Goal: Information Seeking & Learning: Find specific fact

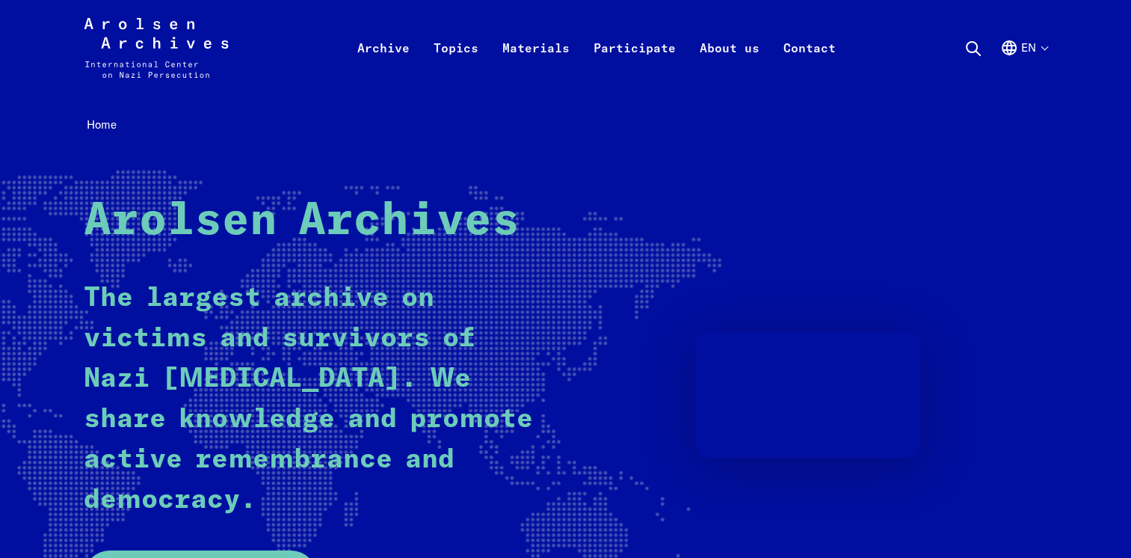
click at [967, 40] on icon at bounding box center [974, 49] width 18 height 18
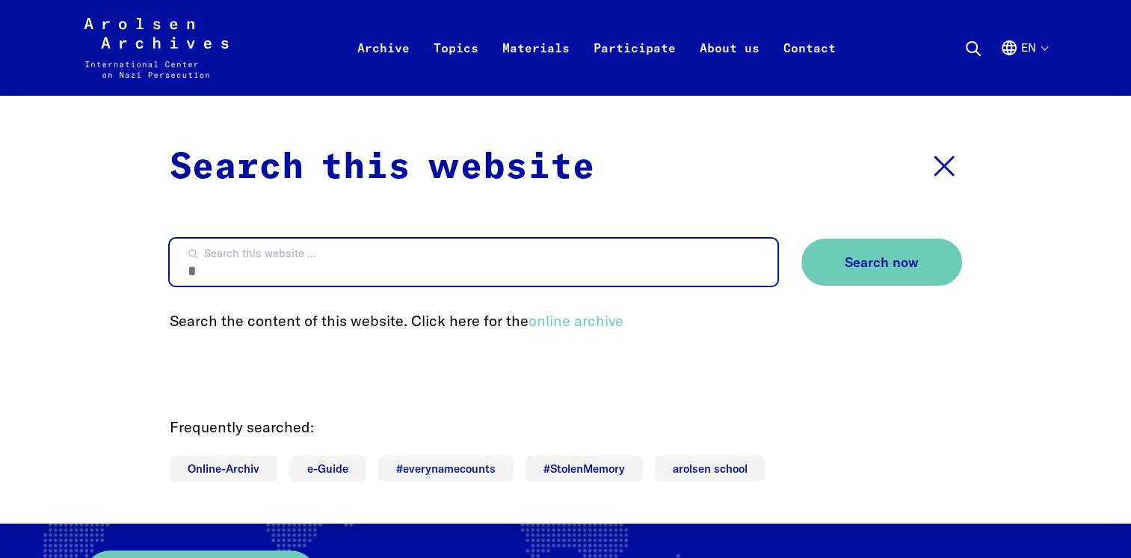
click at [263, 274] on input "Search this website ..." at bounding box center [474, 262] width 608 height 47
type input "********"
click at [802, 239] on button "Search now" at bounding box center [882, 262] width 161 height 47
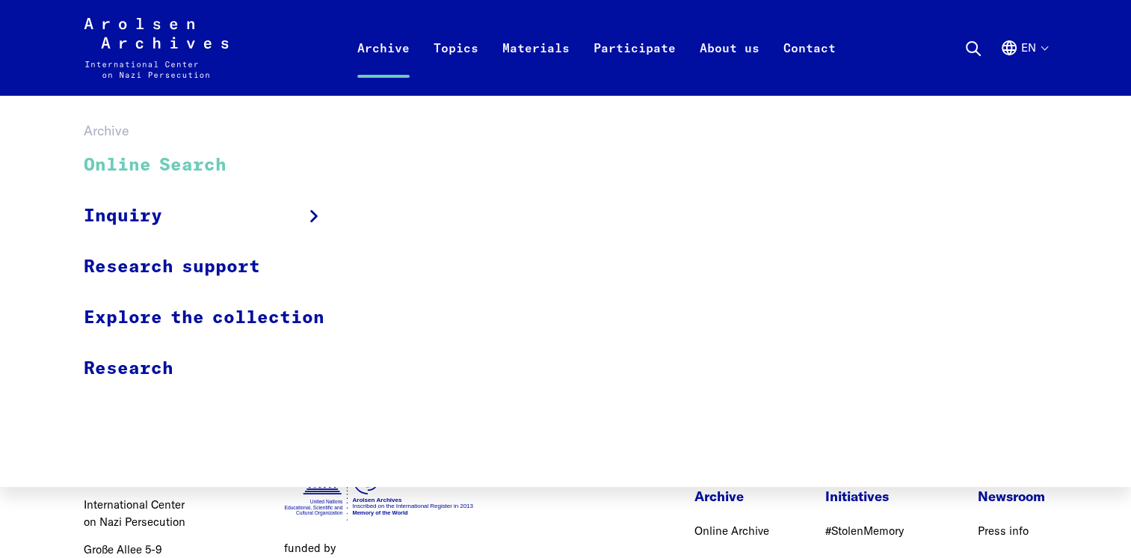
click at [206, 156] on link "Online Search" at bounding box center [214, 166] width 260 height 50
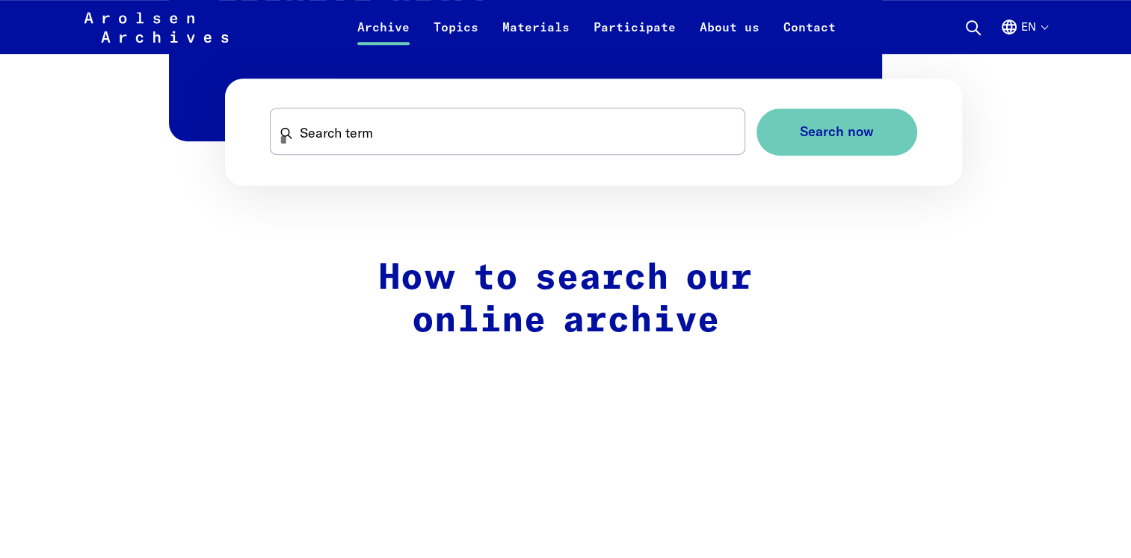
scroll to position [1029, 0]
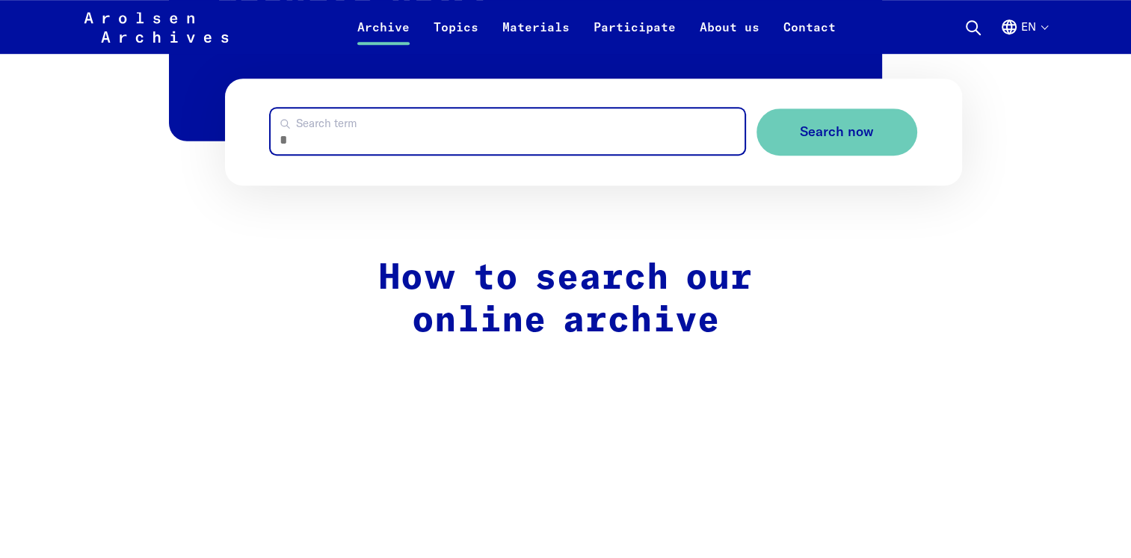
click at [344, 132] on input "Search term" at bounding box center [508, 131] width 474 height 46
type input "********"
click at [757, 108] on button "Search now" at bounding box center [837, 131] width 161 height 47
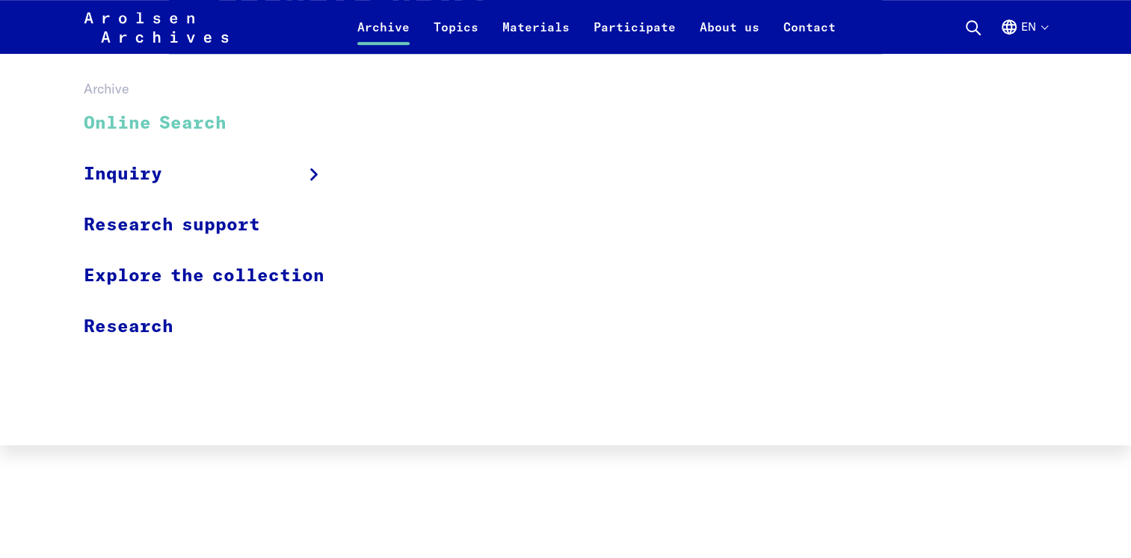
click at [189, 118] on link "Online Search" at bounding box center [214, 124] width 260 height 50
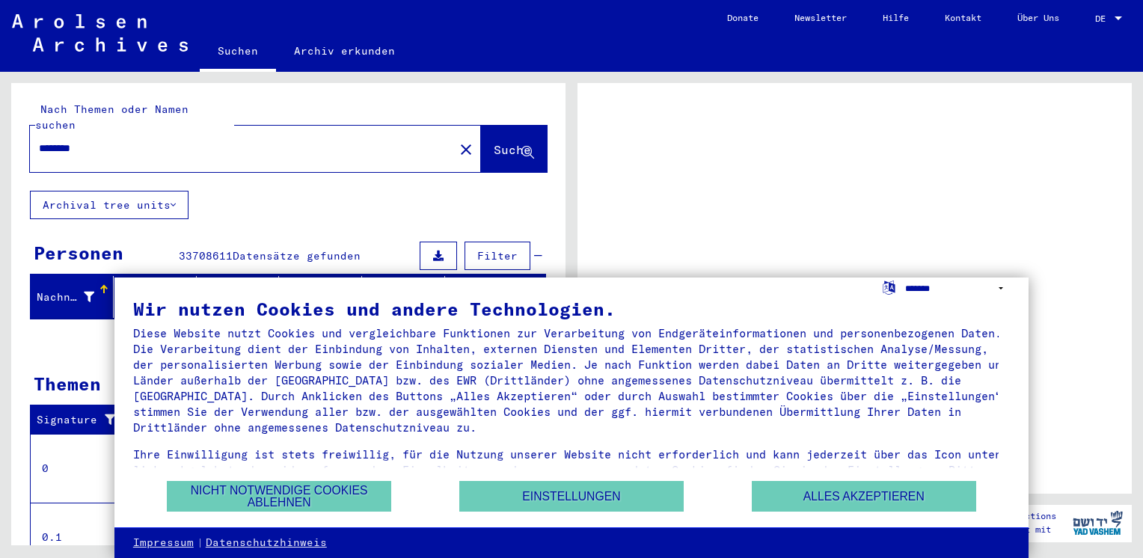
click at [992, 288] on select "**********" at bounding box center [957, 288] width 105 height 22
select select "*****"
click at [905, 277] on select "**********" at bounding box center [957, 288] width 105 height 22
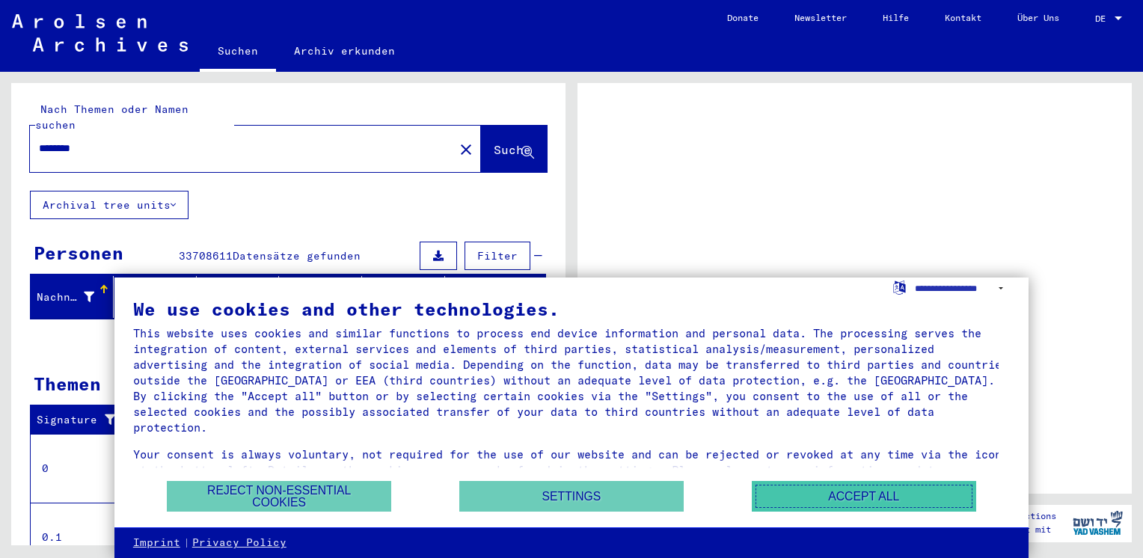
click at [891, 502] on button "Accept all" at bounding box center [863, 496] width 224 height 31
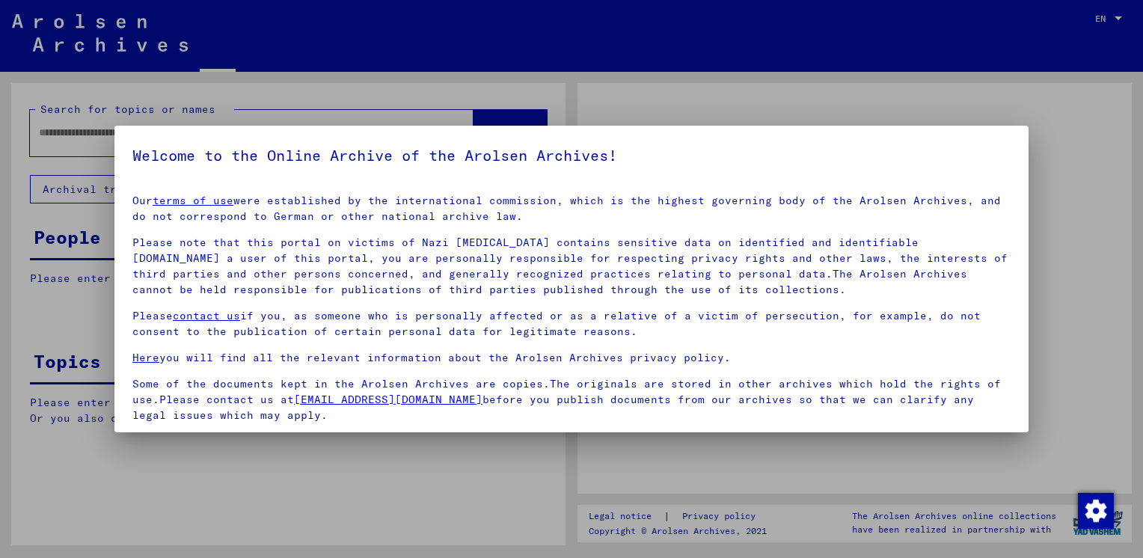
type input "********"
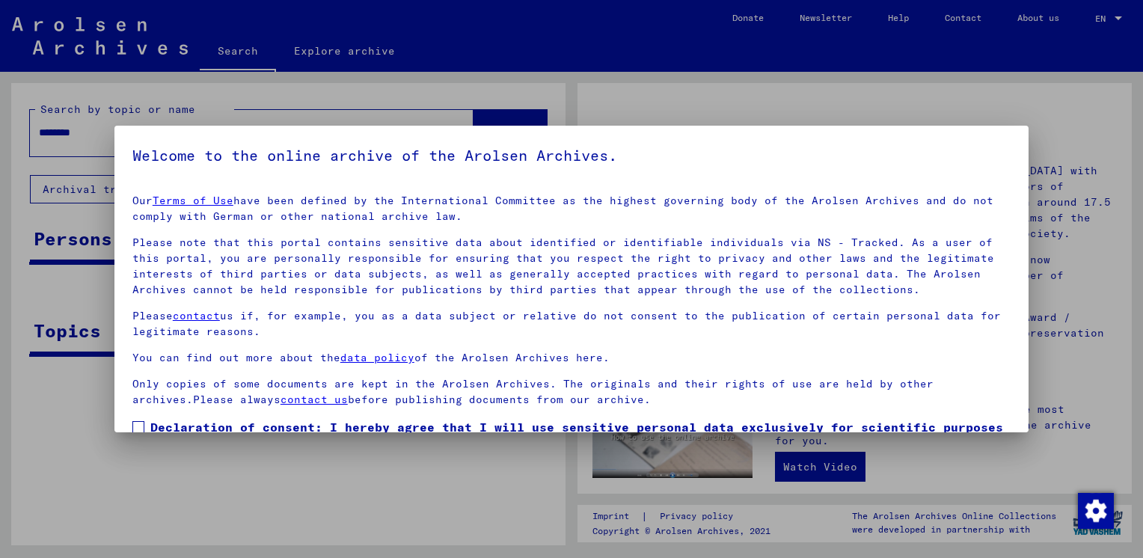
click at [138, 423] on span at bounding box center [138, 427] width 12 height 12
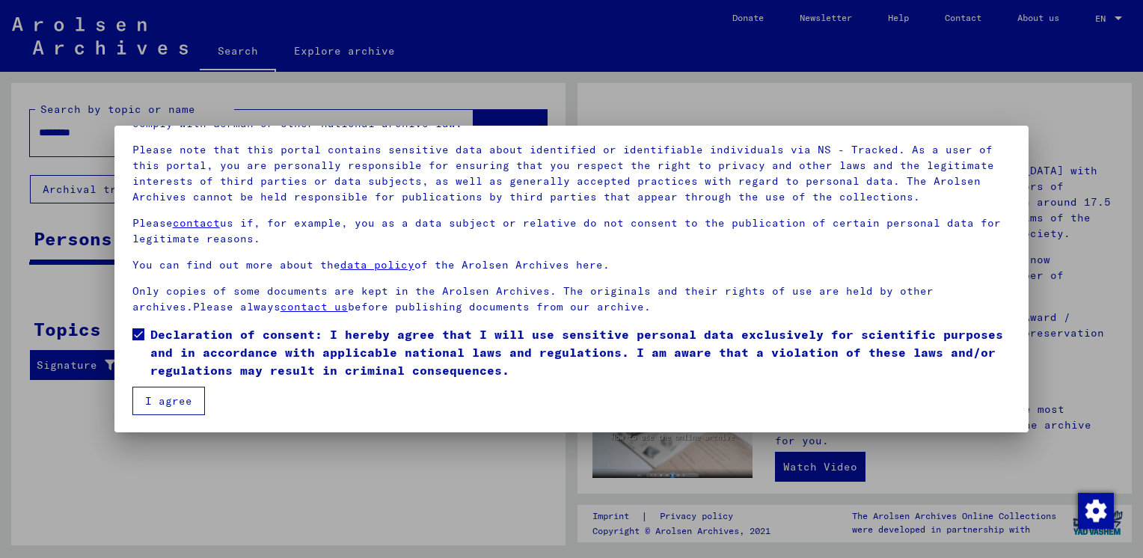
click at [155, 402] on button "I agree" at bounding box center [168, 401] width 73 height 28
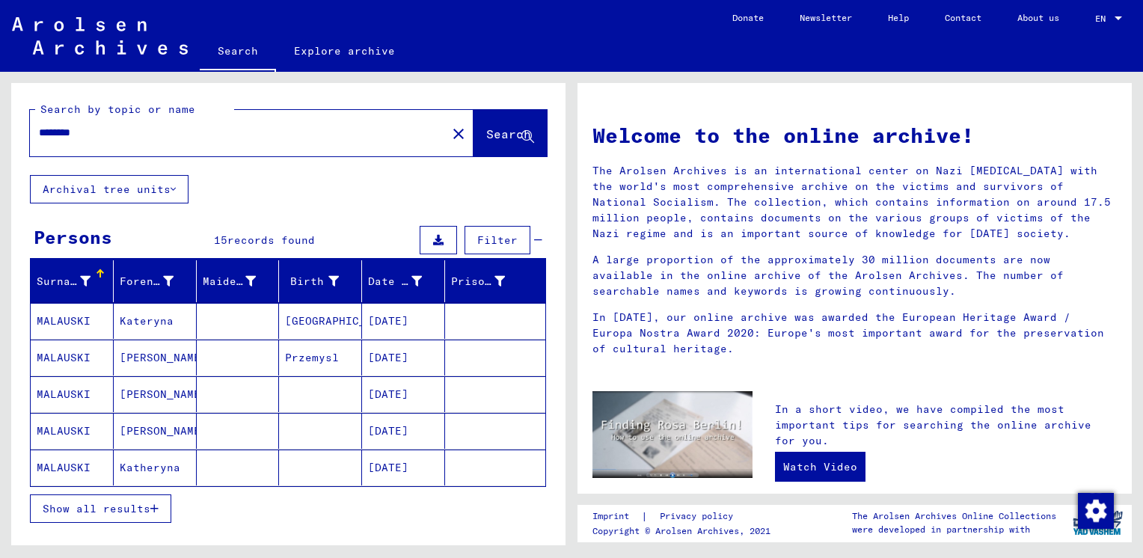
click at [433, 238] on icon at bounding box center [438, 240] width 10 height 10
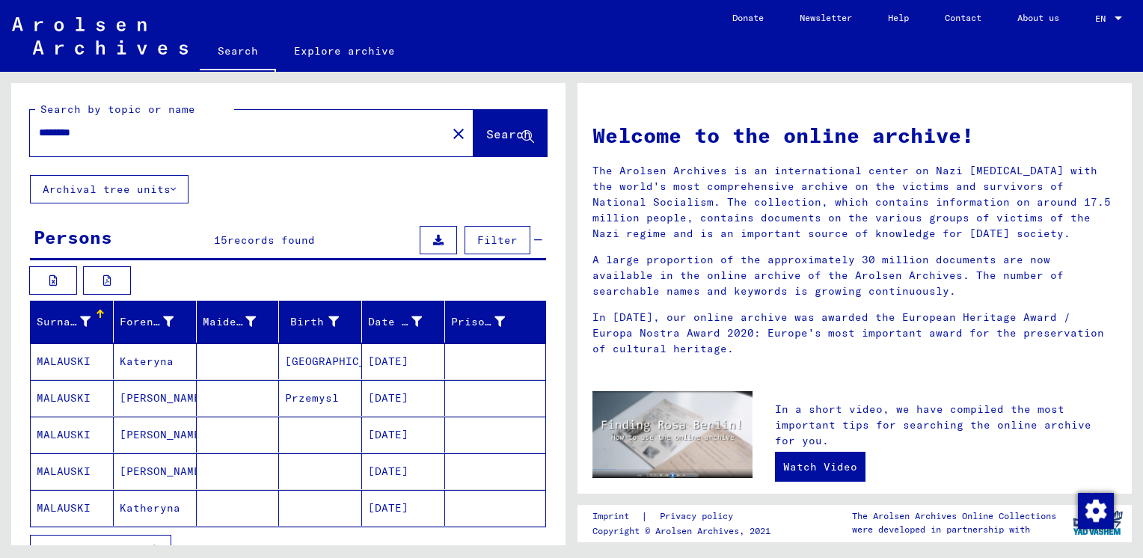
click at [433, 238] on icon at bounding box center [438, 240] width 10 height 10
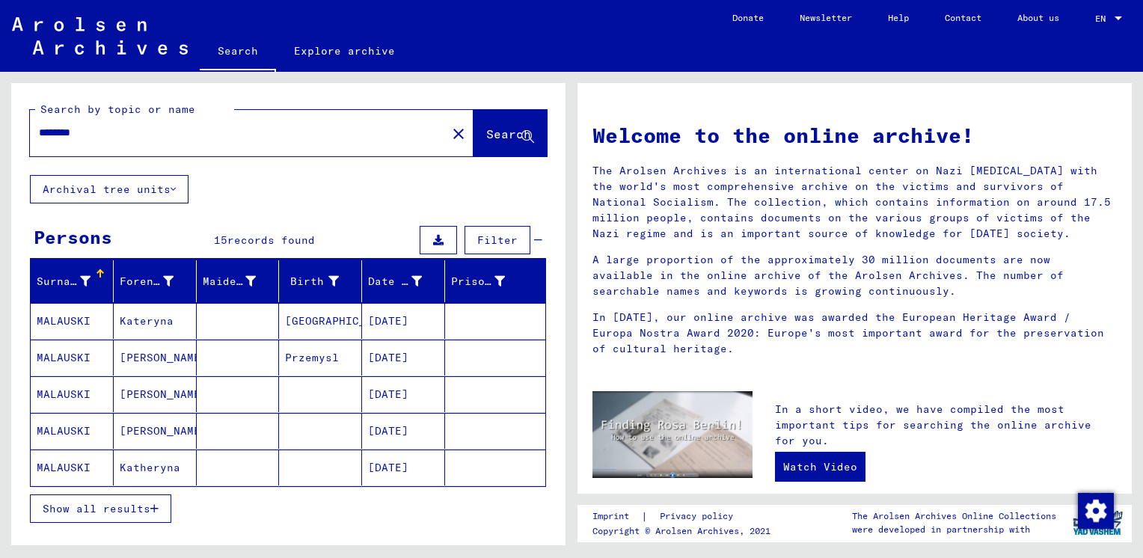
click at [67, 313] on mat-cell "MALAUSKI" at bounding box center [72, 321] width 83 height 36
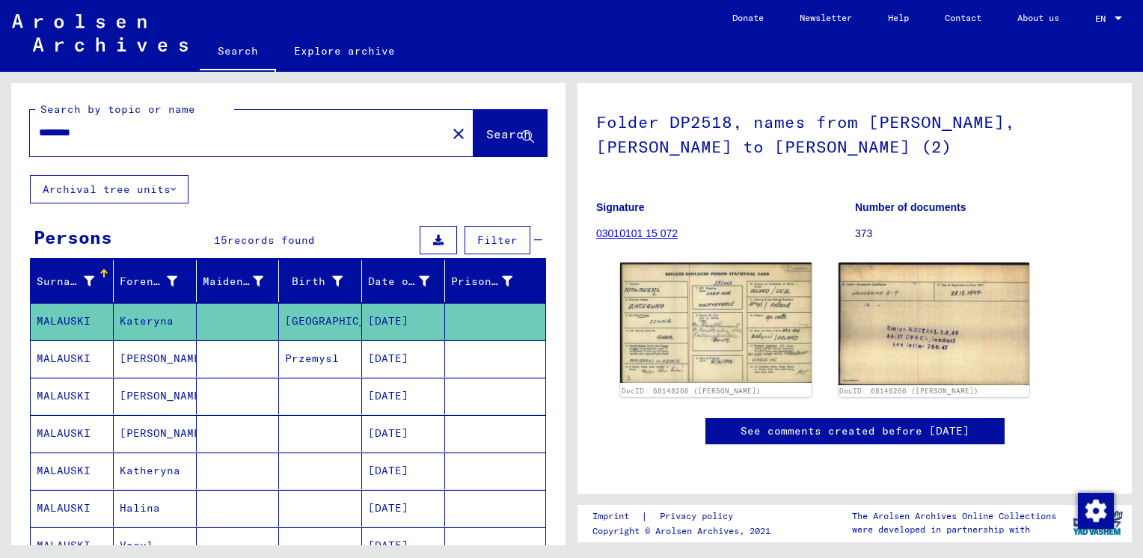
scroll to position [179, 0]
click at [709, 259] on img at bounding box center [715, 322] width 200 height 126
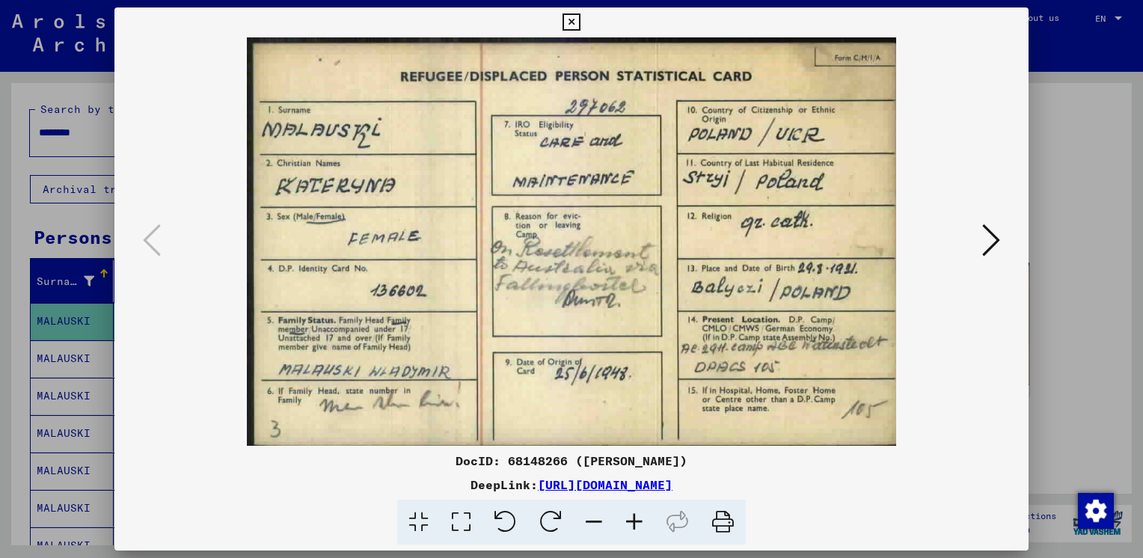
click at [990, 235] on icon at bounding box center [991, 240] width 18 height 36
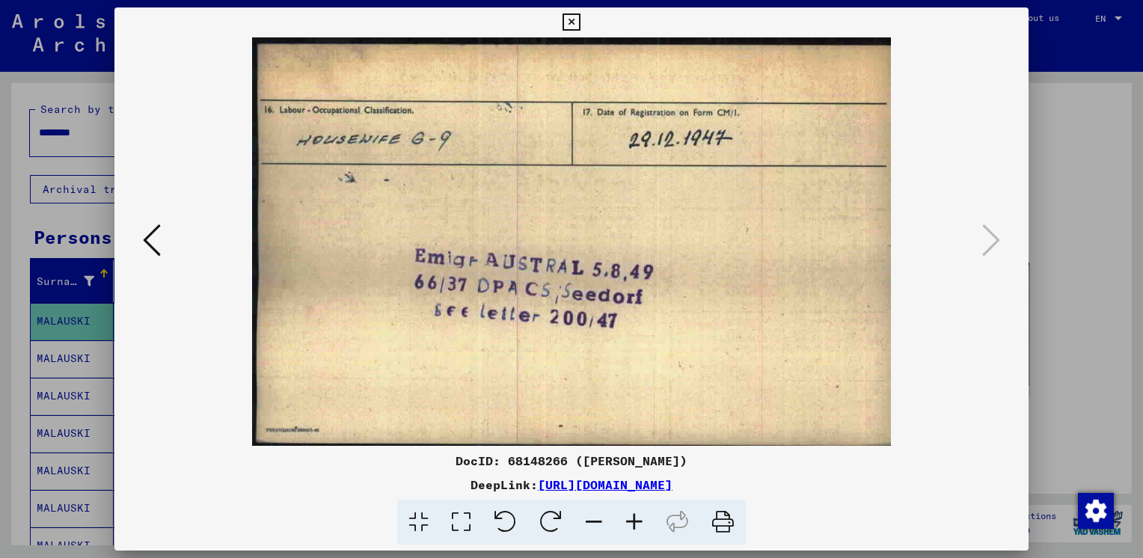
click at [153, 244] on icon at bounding box center [152, 240] width 18 height 36
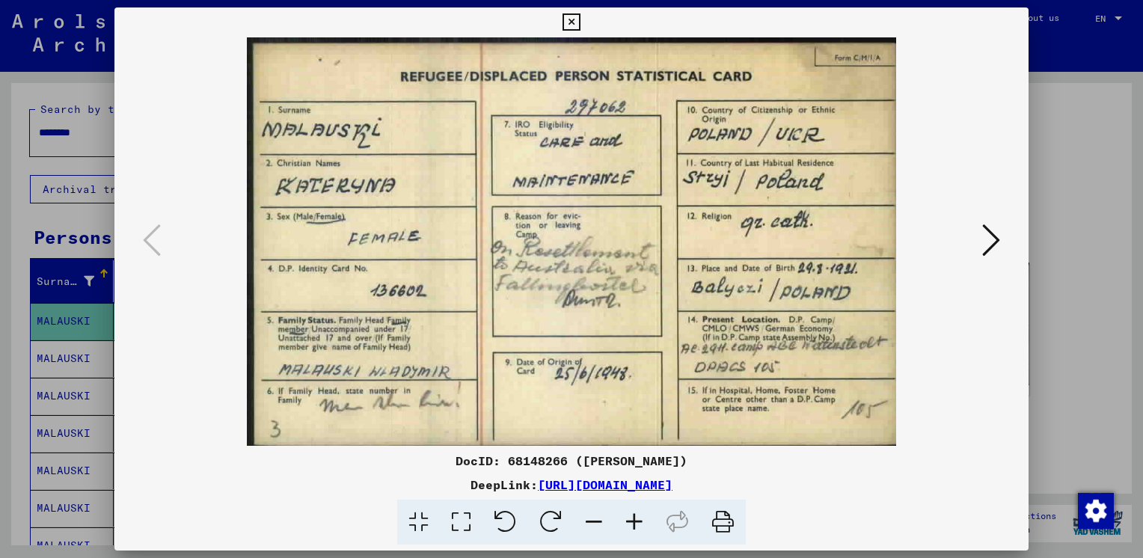
drag, startPoint x: 721, startPoint y: 520, endPoint x: 931, endPoint y: 537, distance: 210.8
click at [721, 520] on icon at bounding box center [723, 522] width 46 height 46
click at [1083, 121] on div at bounding box center [571, 279] width 1143 height 558
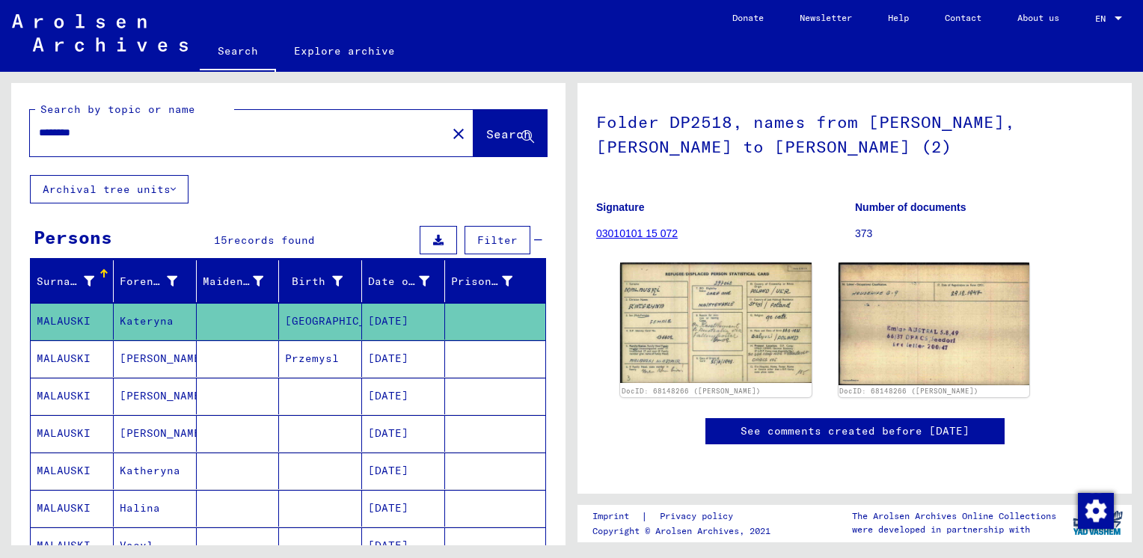
click at [79, 354] on mat-cell "MALAUSKI" at bounding box center [72, 358] width 83 height 37
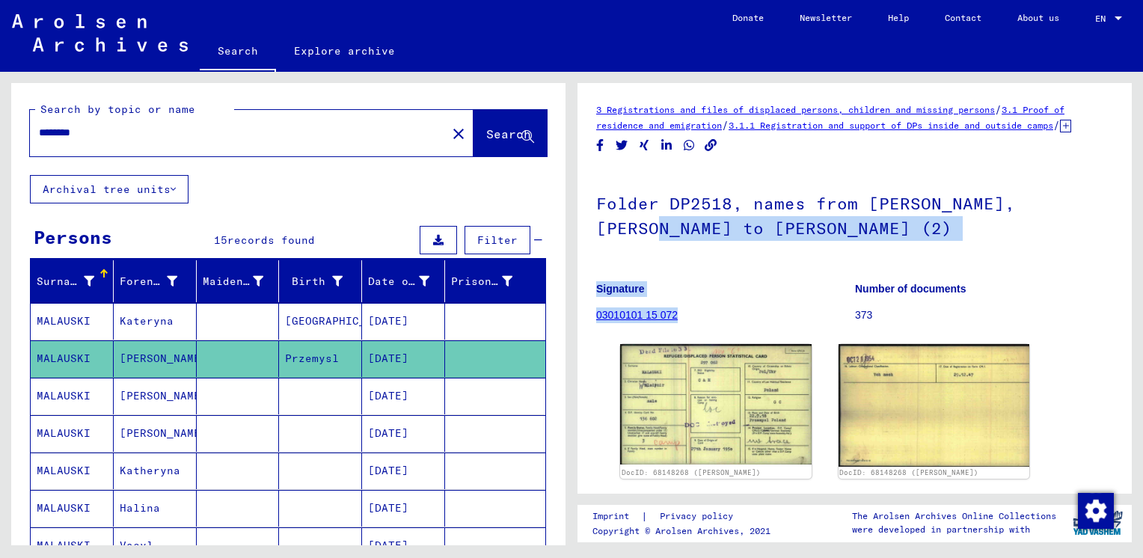
drag, startPoint x: 1132, startPoint y: 220, endPoint x: 1123, endPoint y: 308, distance: 88.7
click at [1123, 308] on div "3 Registrations and files of displaced persons, children and missing persons / …" at bounding box center [857, 308] width 571 height 473
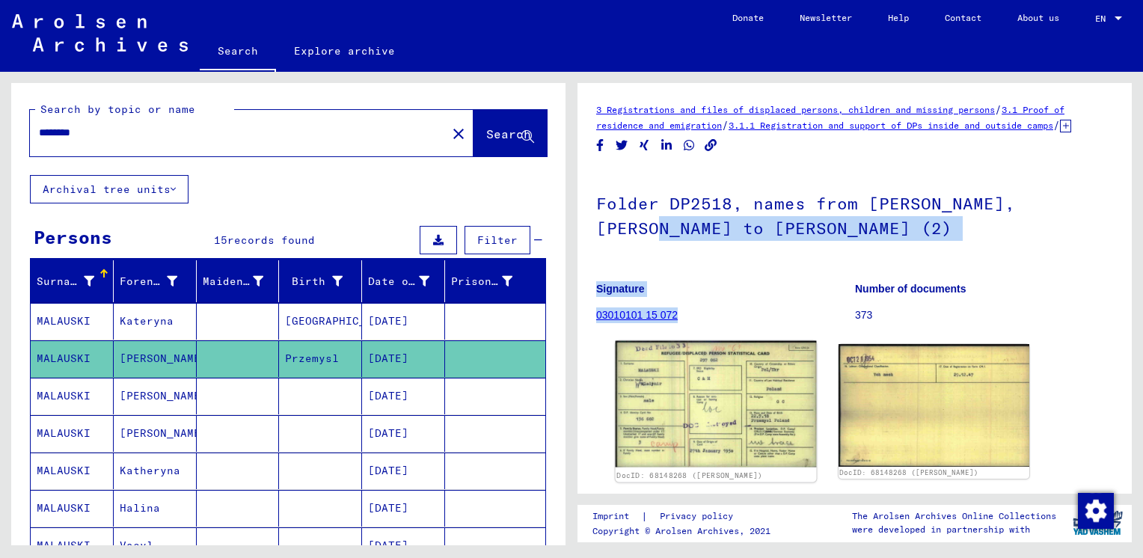
click at [694, 425] on img at bounding box center [715, 404] width 200 height 126
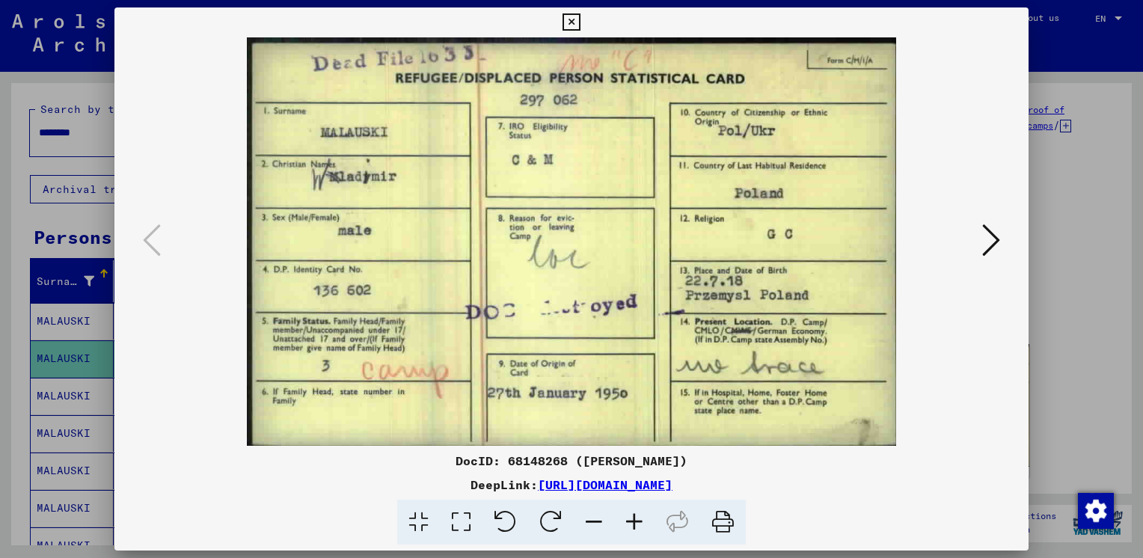
click at [993, 240] on icon at bounding box center [991, 240] width 18 height 36
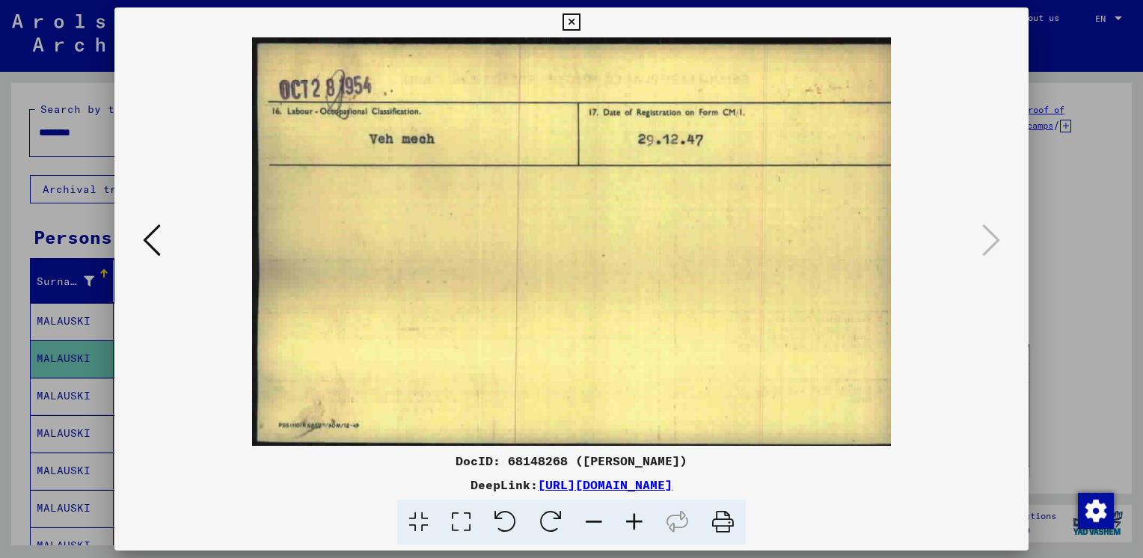
drag, startPoint x: 719, startPoint y: 522, endPoint x: 226, endPoint y: 472, distance: 495.3
click at [719, 522] on icon at bounding box center [723, 522] width 46 height 46
click at [147, 242] on icon at bounding box center [152, 240] width 18 height 36
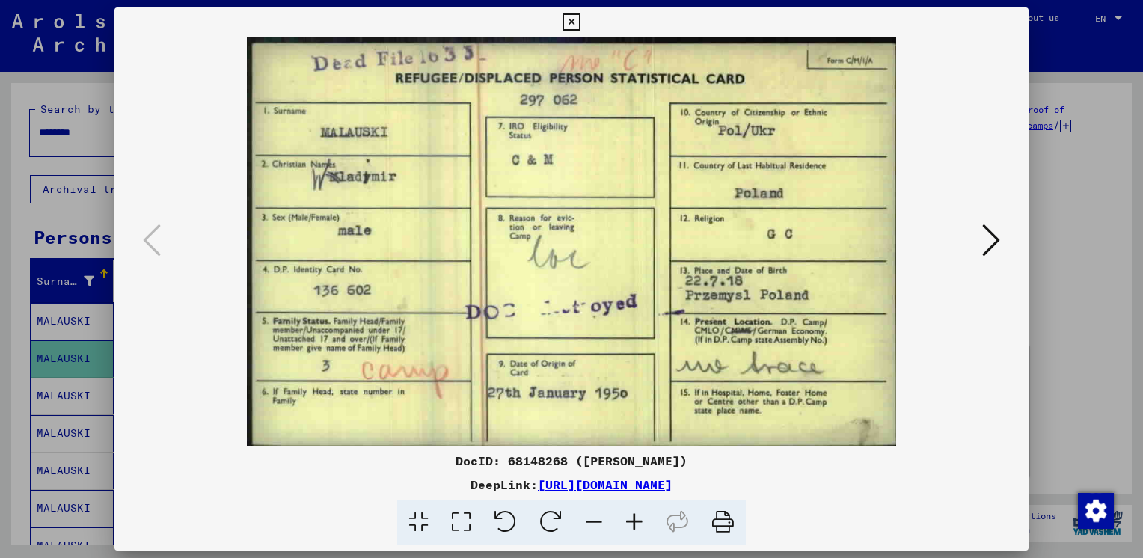
click at [722, 520] on icon at bounding box center [723, 522] width 46 height 46
click at [1053, 283] on div at bounding box center [571, 279] width 1143 height 558
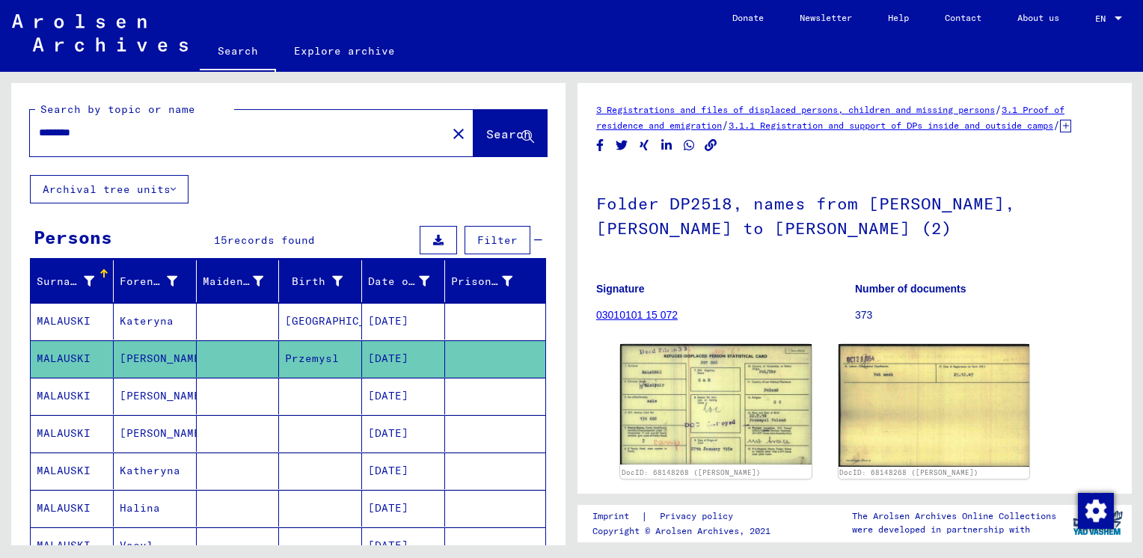
click at [70, 431] on mat-cell "MALAUSKI" at bounding box center [72, 433] width 83 height 37
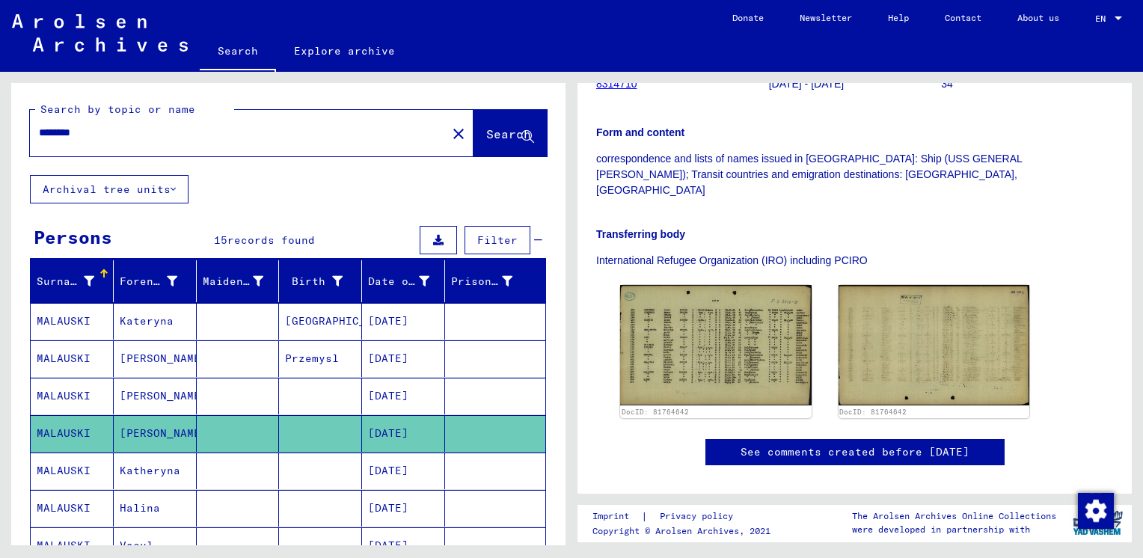
scroll to position [310, 0]
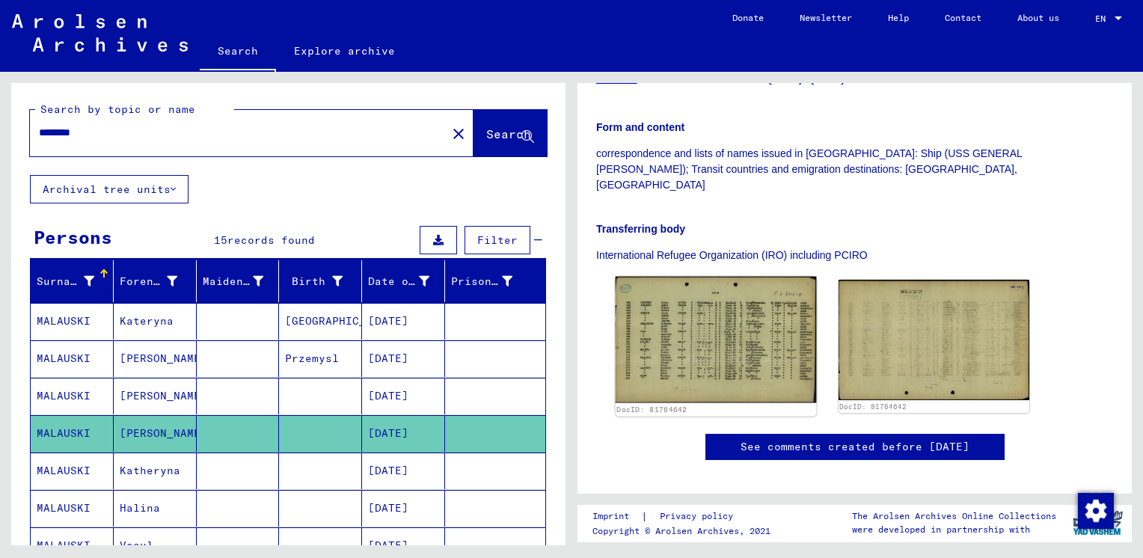
click at [676, 326] on img at bounding box center [715, 340] width 200 height 126
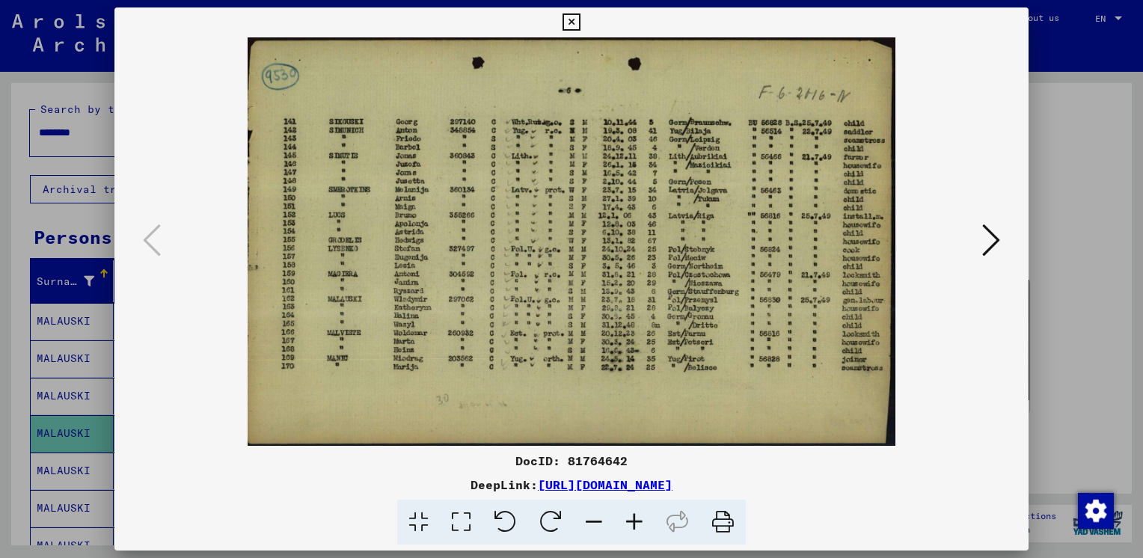
click at [991, 239] on icon at bounding box center [991, 240] width 18 height 36
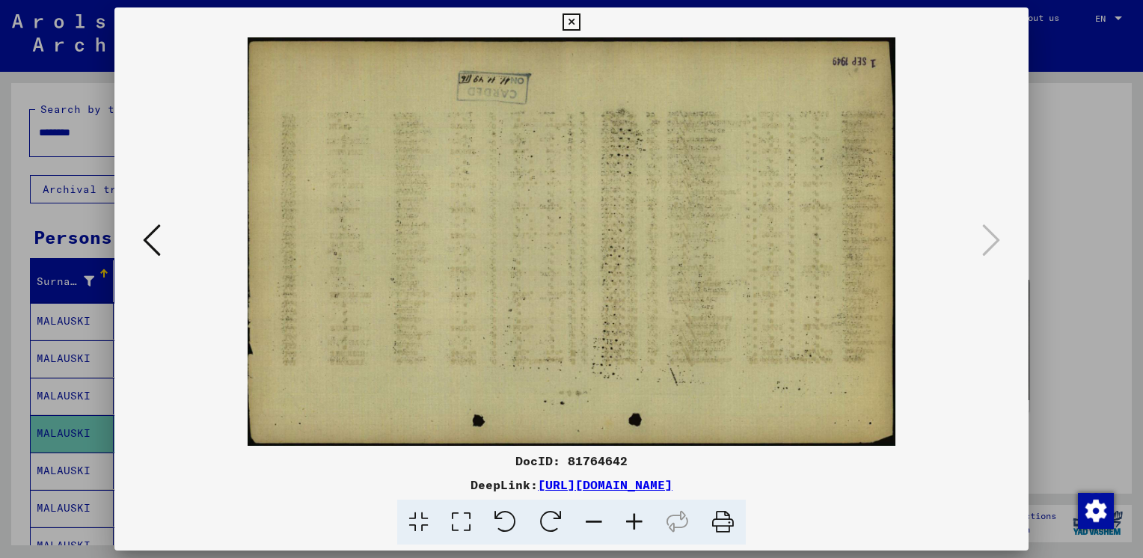
click at [156, 235] on icon at bounding box center [152, 240] width 18 height 36
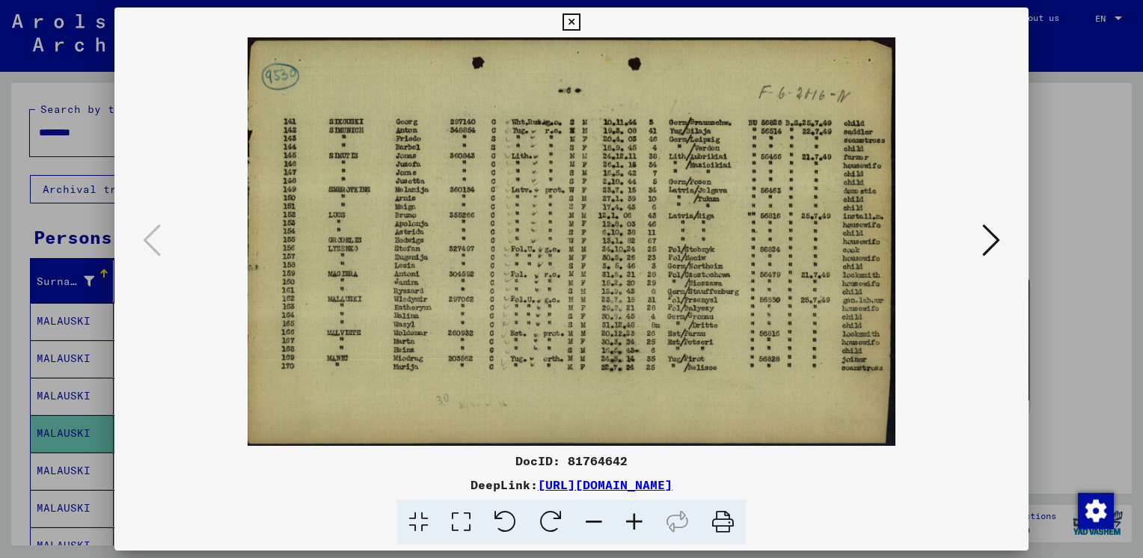
drag, startPoint x: 721, startPoint y: 525, endPoint x: 926, endPoint y: 541, distance: 205.5
click at [721, 525] on icon at bounding box center [723, 522] width 46 height 46
click at [672, 489] on link "[URL][DOMAIN_NAME]" at bounding box center [605, 484] width 135 height 15
click at [1065, 226] on div at bounding box center [571, 279] width 1143 height 558
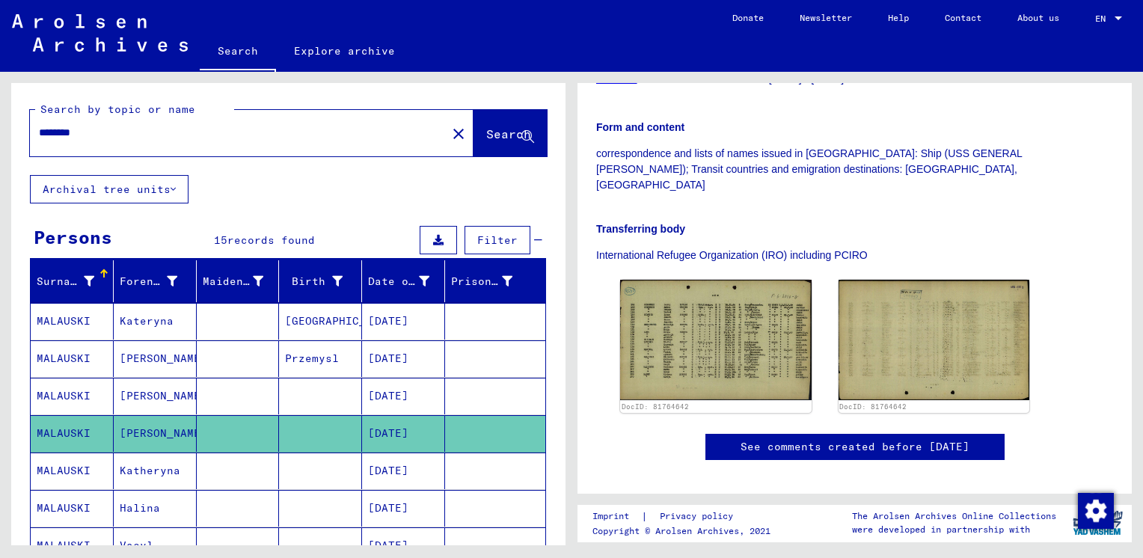
click at [63, 468] on icon at bounding box center [61, 498] width 37 height 60
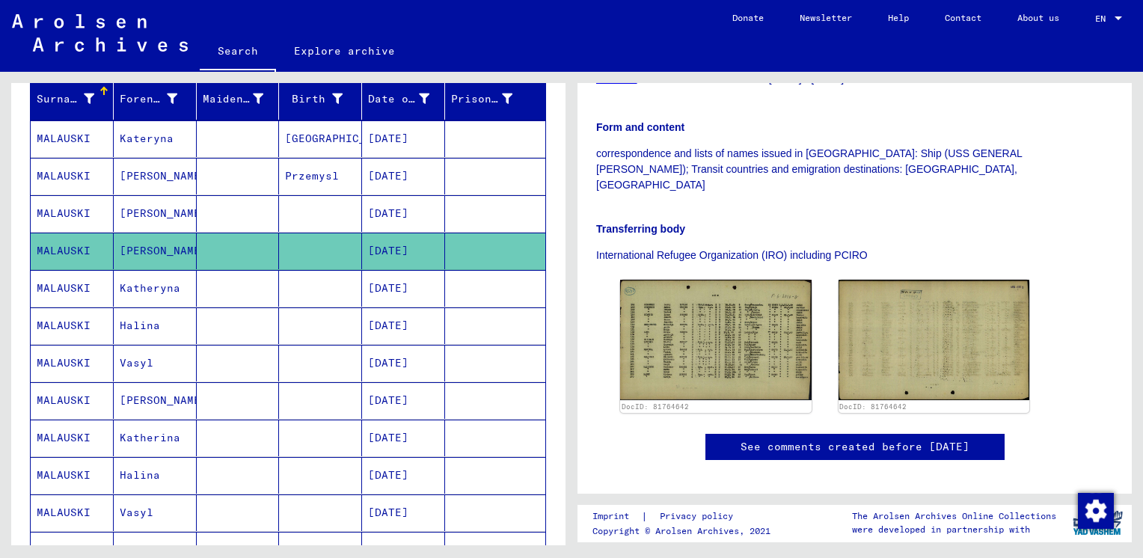
scroll to position [186, 0]
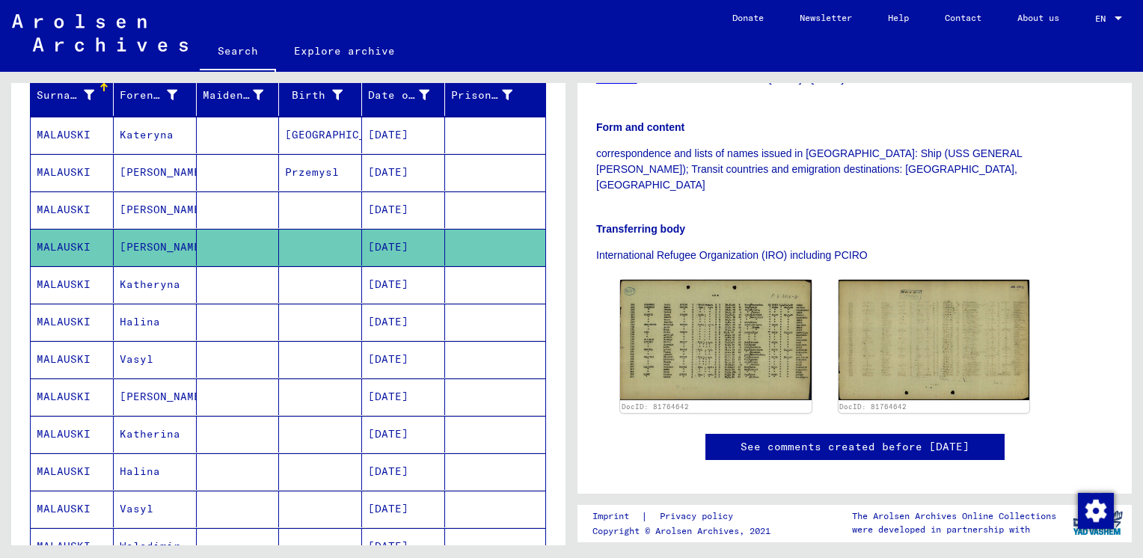
click at [62, 285] on mat-cell "MALAUSKI" at bounding box center [72, 284] width 83 height 37
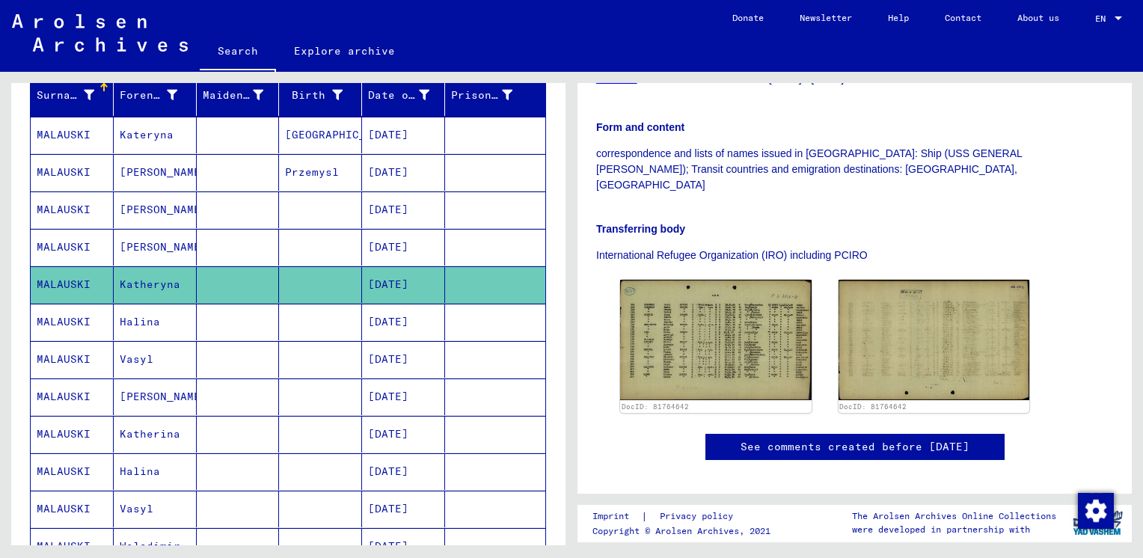
click at [62, 285] on mat-cell "MALAUSKI" at bounding box center [72, 284] width 83 height 37
click at [55, 316] on mat-cell "MALAUSKI" at bounding box center [72, 322] width 83 height 37
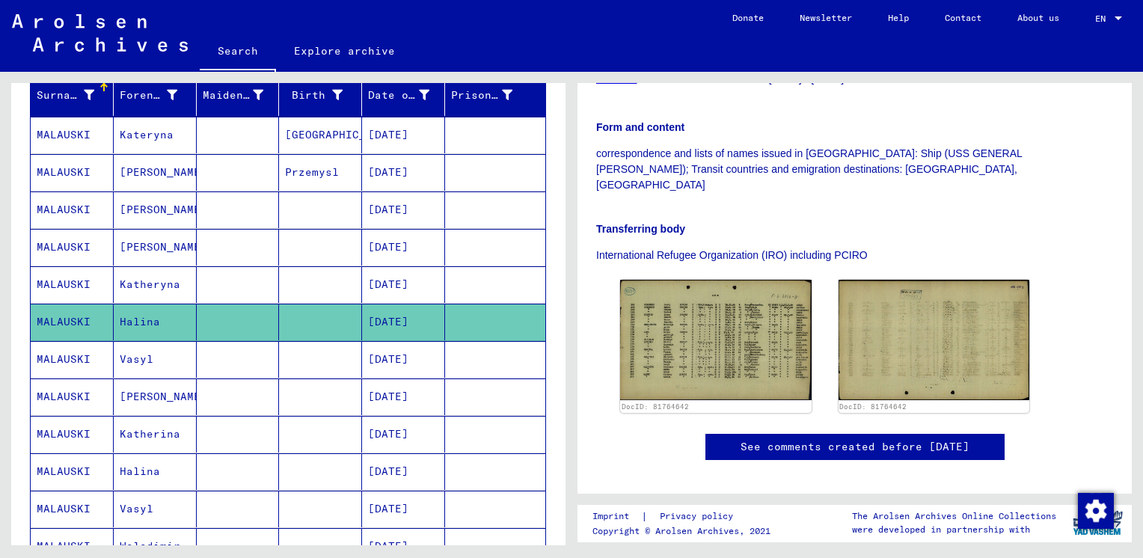
click at [55, 316] on mat-cell "MALAUSKI" at bounding box center [72, 322] width 83 height 37
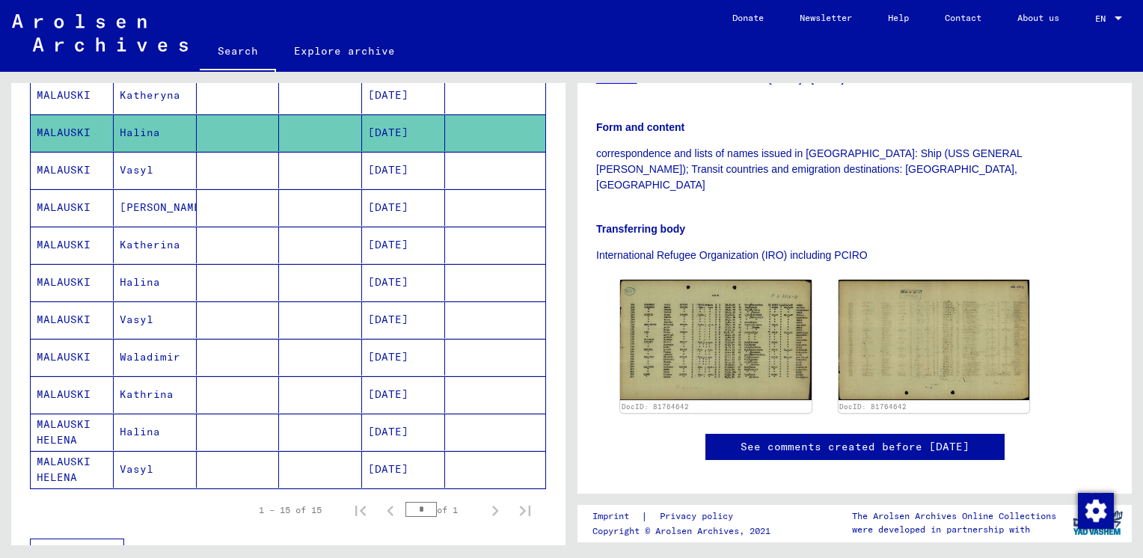
scroll to position [389, 0]
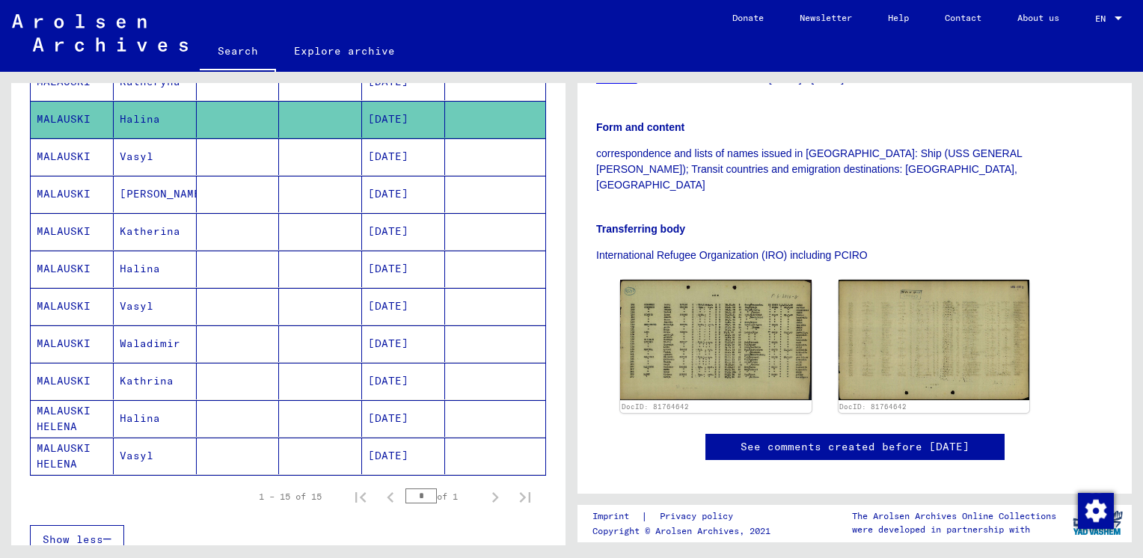
click at [57, 411] on mat-cell "MALAUSKI HELENA" at bounding box center [72, 418] width 83 height 37
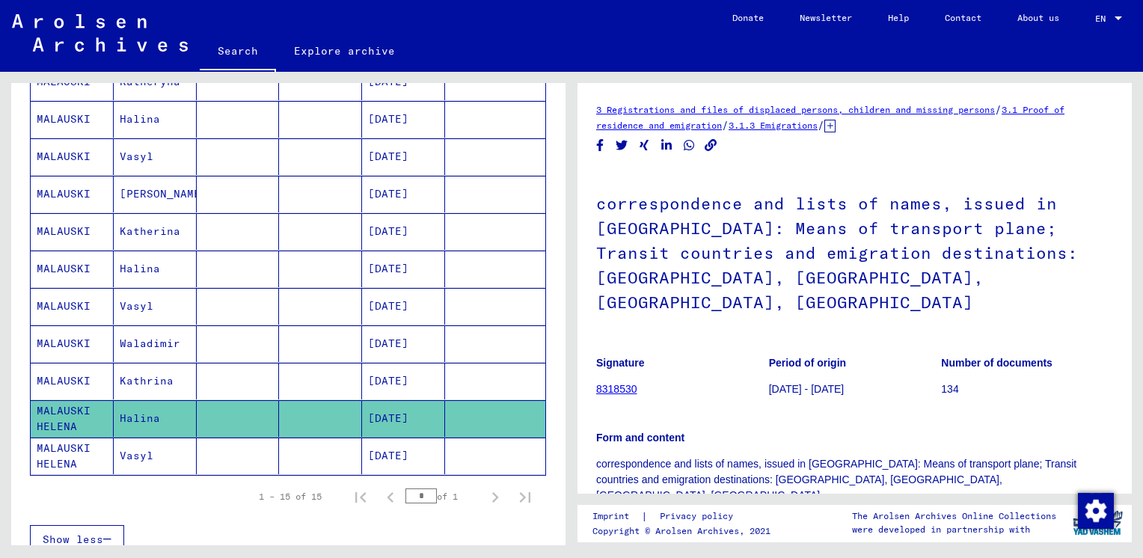
click at [613, 383] on link "8318530" at bounding box center [616, 389] width 41 height 12
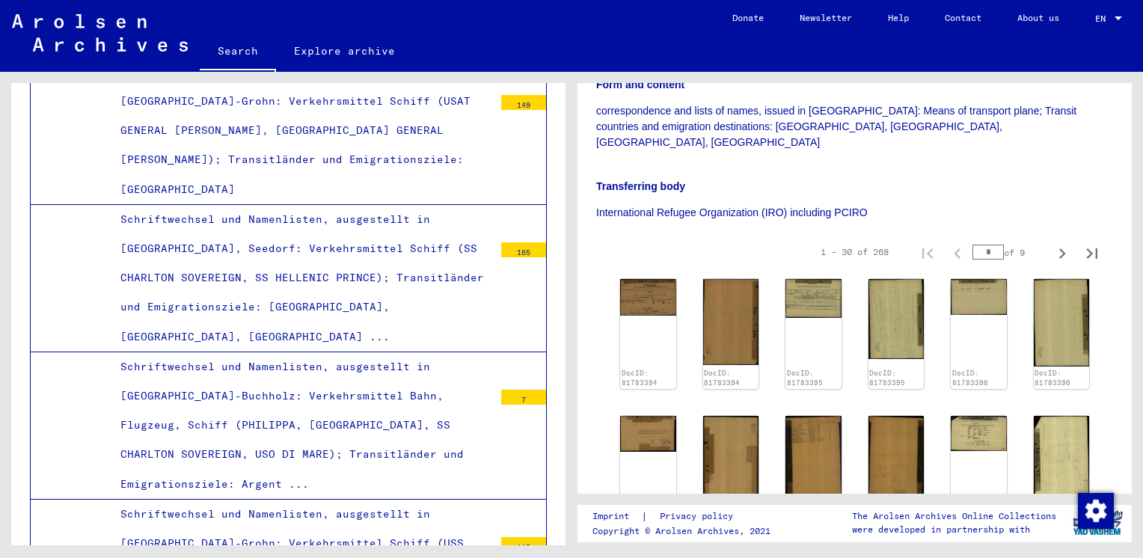
scroll to position [357, 0]
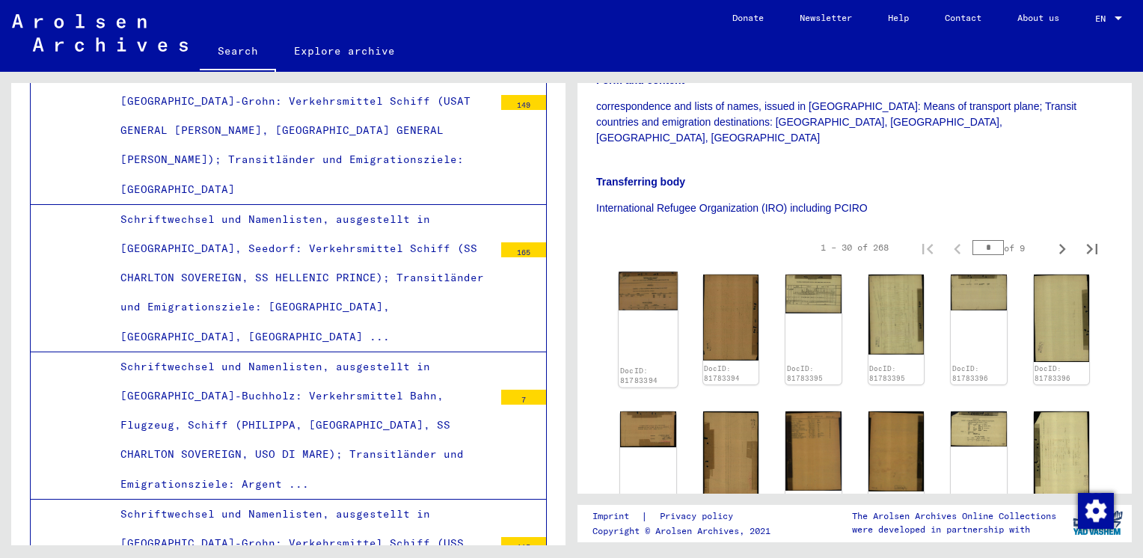
click at [637, 272] on img at bounding box center [647, 291] width 58 height 38
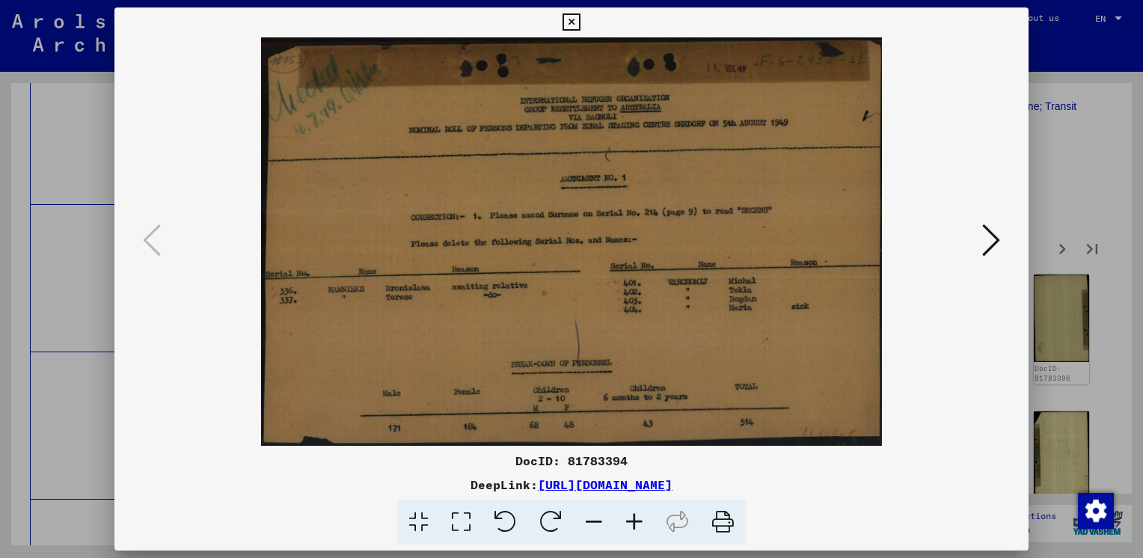
click at [980, 241] on button at bounding box center [990, 241] width 27 height 43
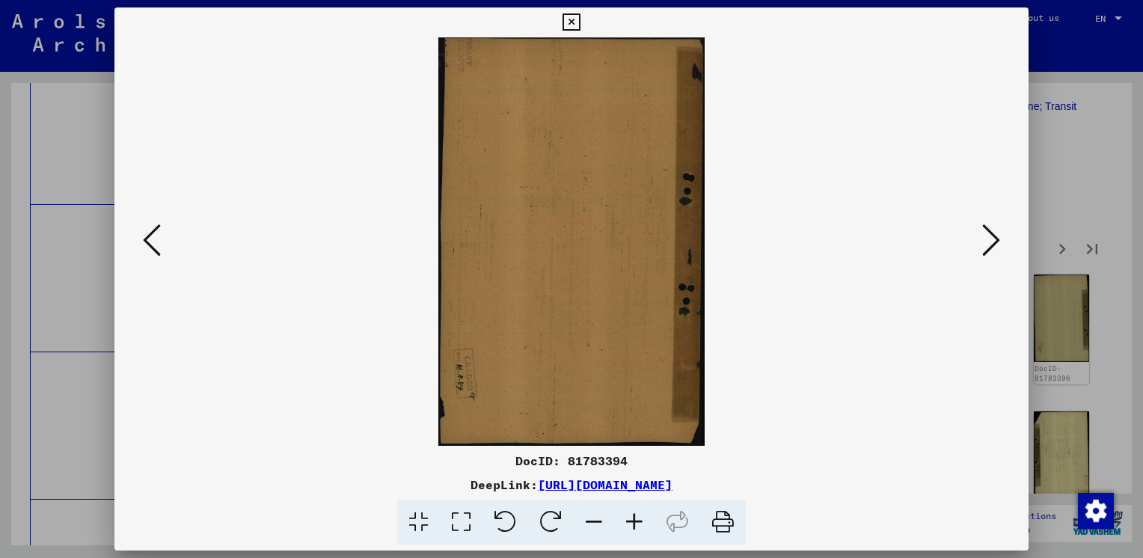
click at [980, 241] on button at bounding box center [990, 241] width 27 height 43
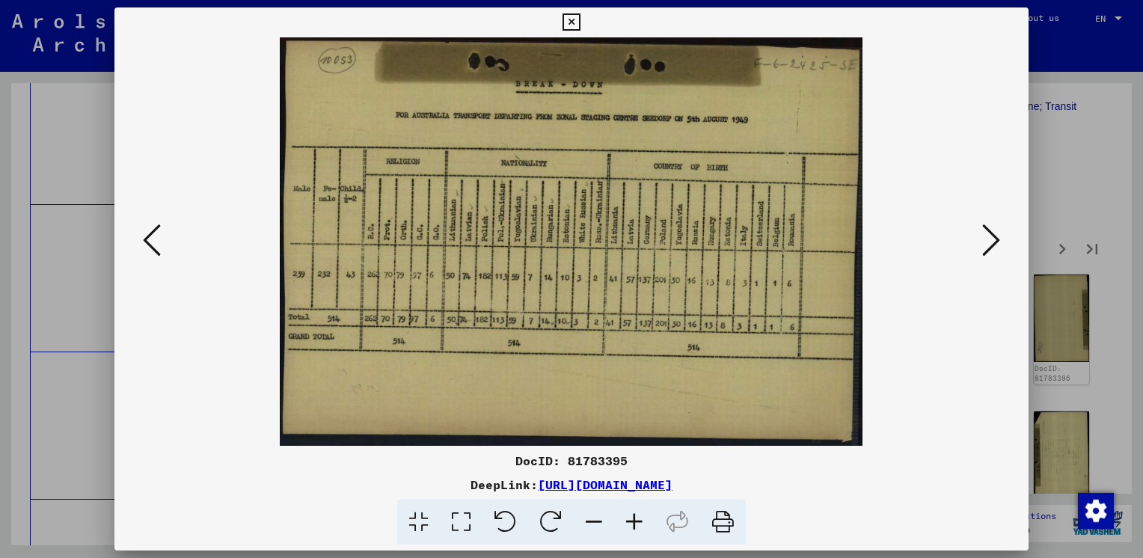
click at [997, 244] on icon at bounding box center [991, 240] width 18 height 36
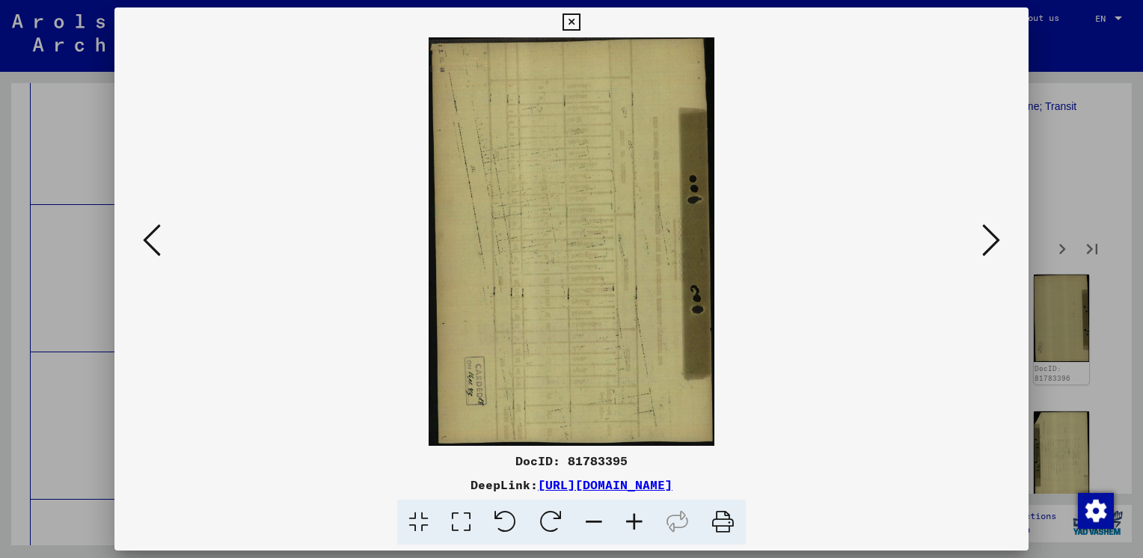
click at [997, 244] on icon at bounding box center [991, 240] width 18 height 36
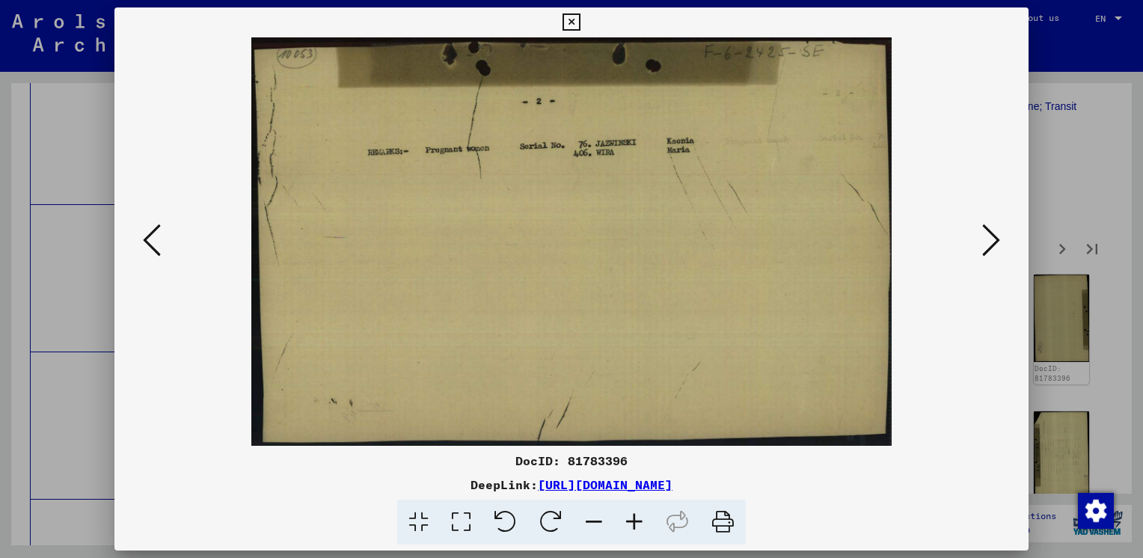
click at [997, 244] on icon at bounding box center [991, 240] width 18 height 36
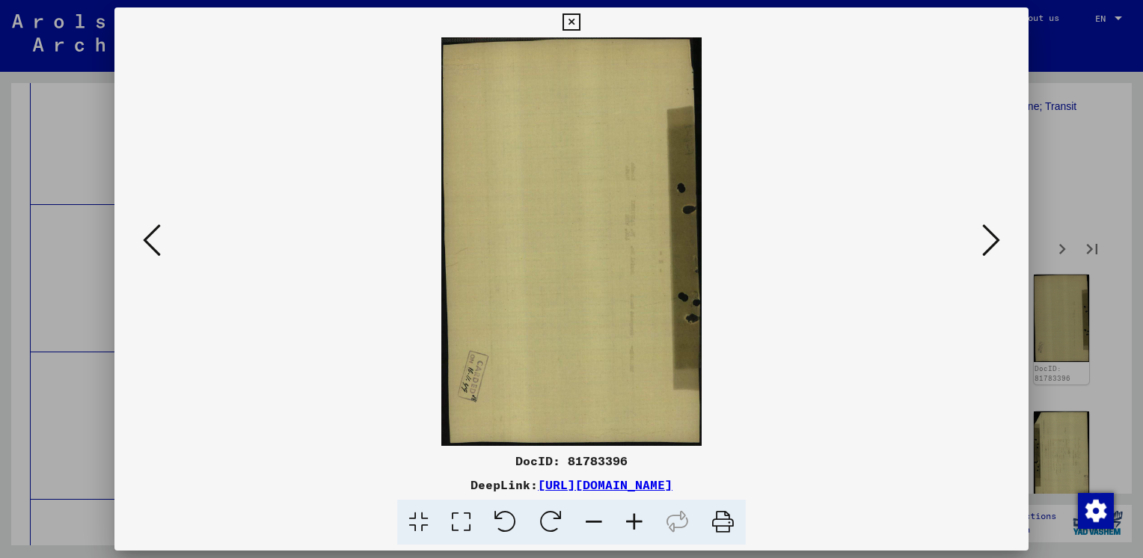
click at [997, 244] on icon at bounding box center [991, 240] width 18 height 36
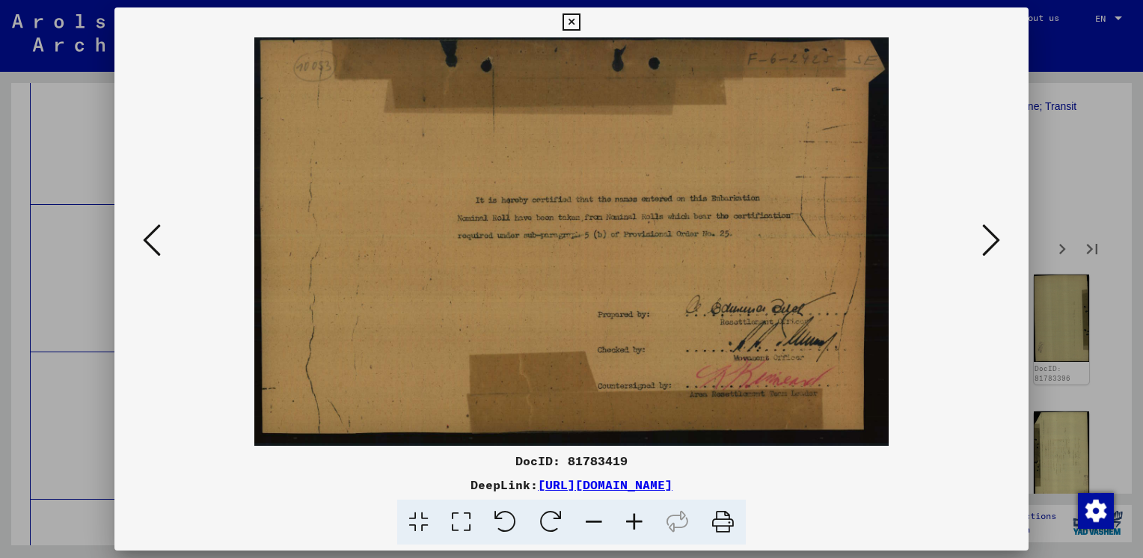
click at [997, 244] on icon at bounding box center [991, 240] width 18 height 36
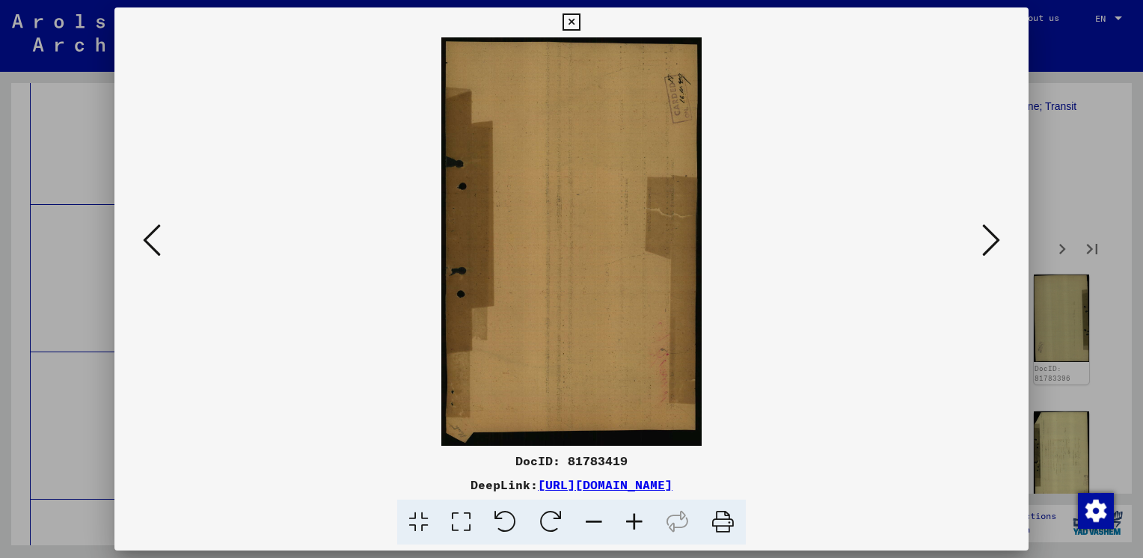
click at [997, 244] on icon at bounding box center [991, 240] width 18 height 36
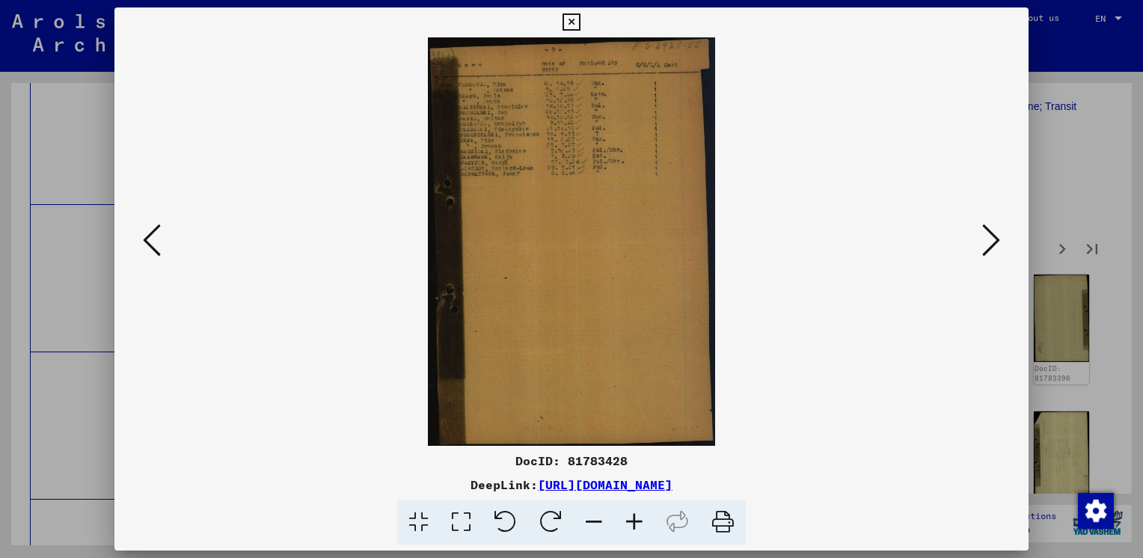
click at [997, 244] on icon at bounding box center [991, 240] width 18 height 36
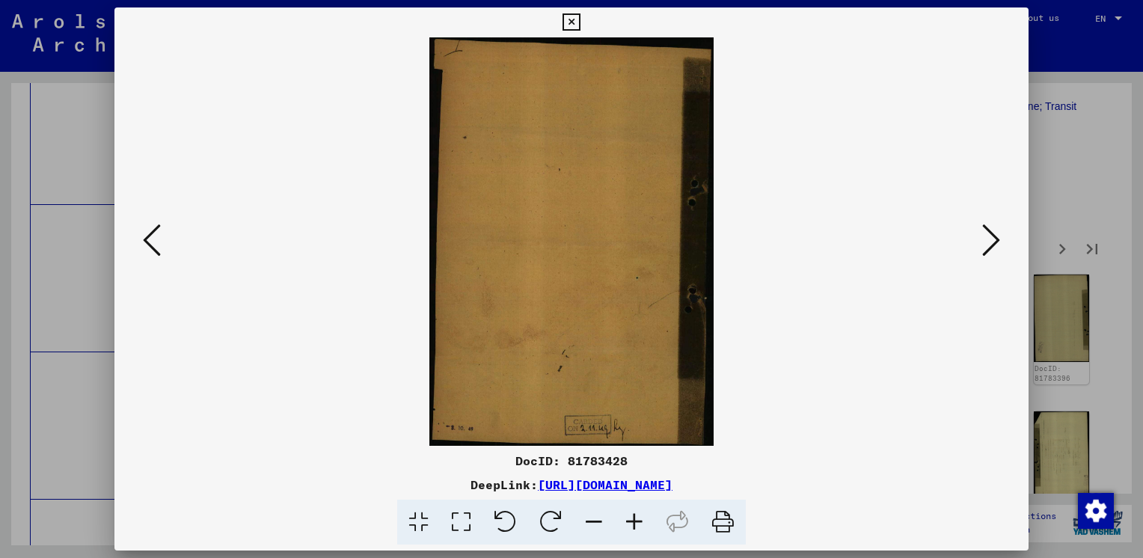
click at [997, 244] on icon at bounding box center [991, 240] width 18 height 36
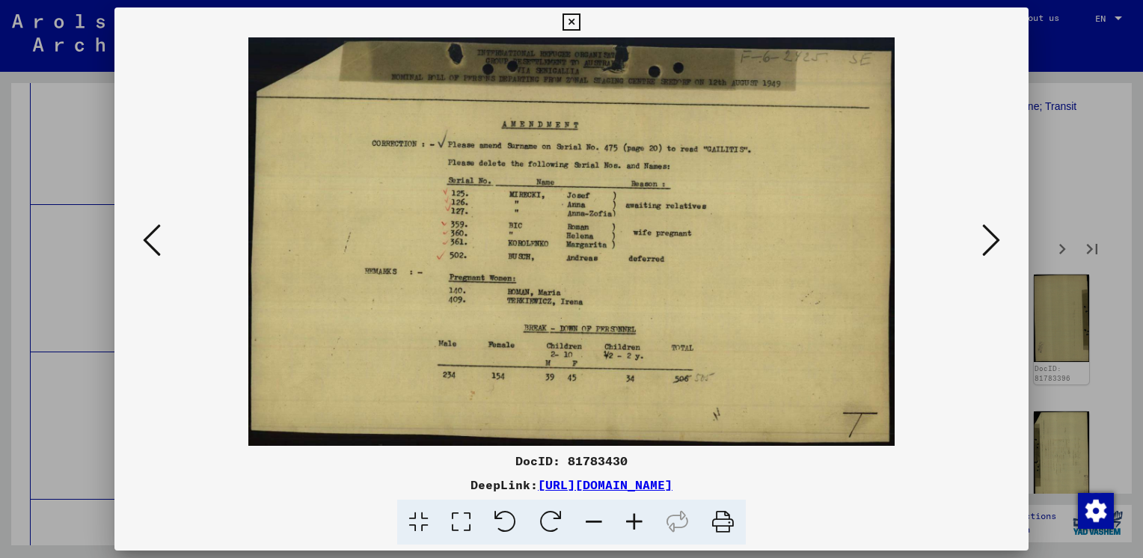
click at [997, 244] on icon at bounding box center [991, 240] width 18 height 36
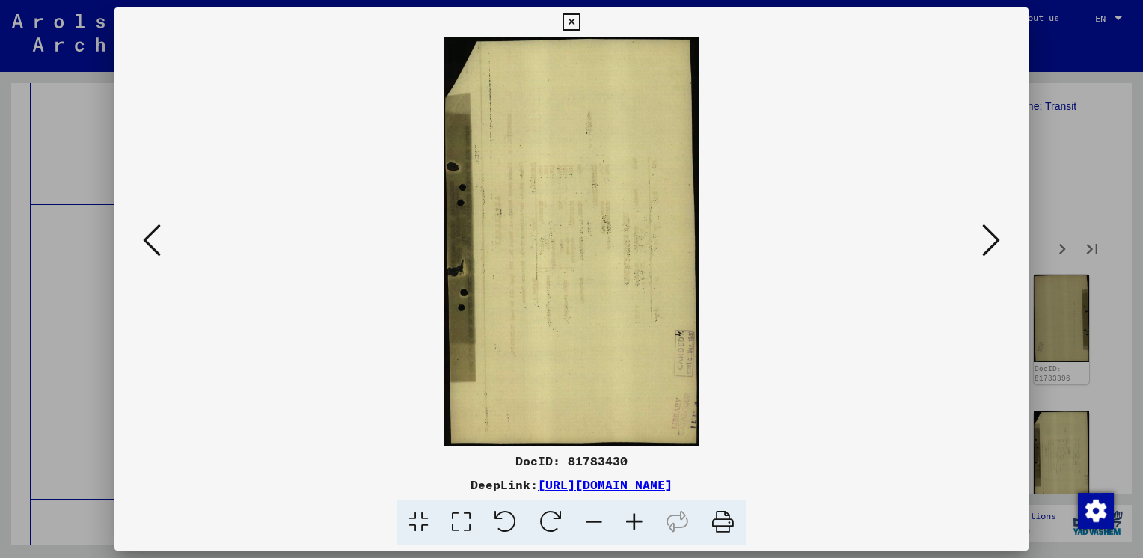
click at [997, 244] on icon at bounding box center [991, 240] width 18 height 36
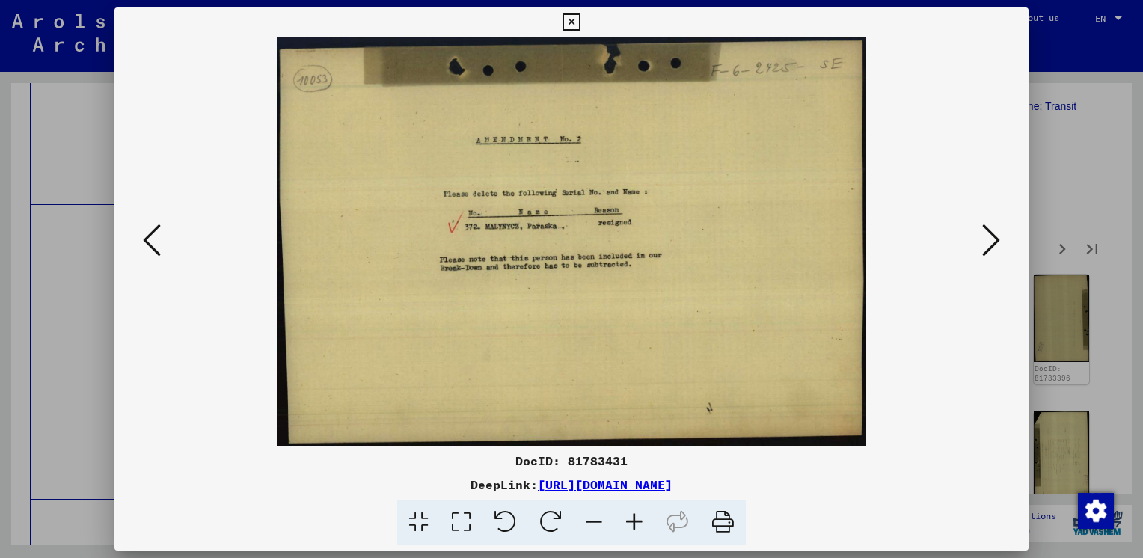
click at [997, 244] on icon at bounding box center [991, 240] width 18 height 36
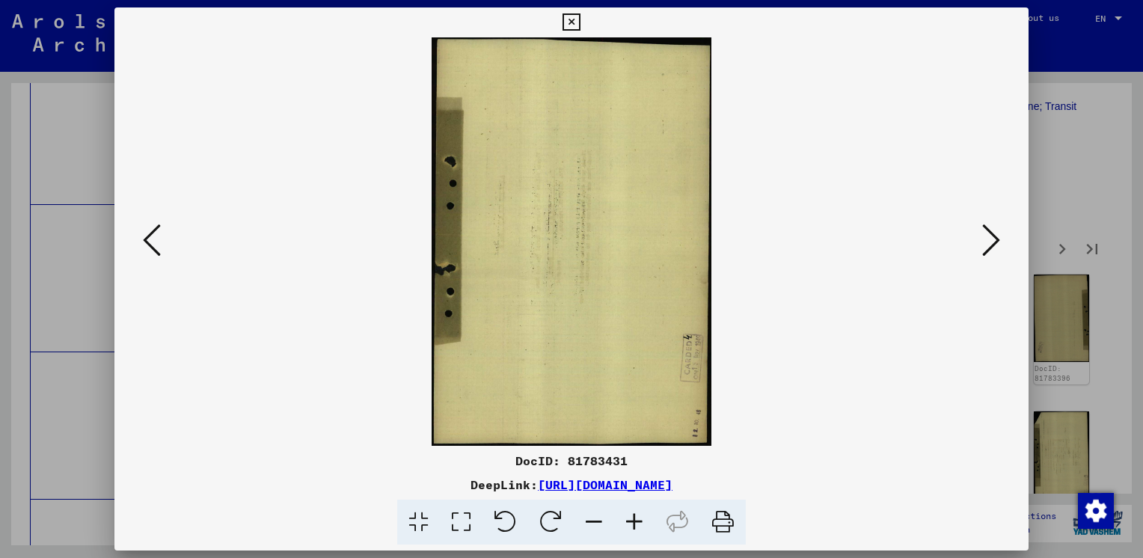
click at [997, 244] on icon at bounding box center [991, 240] width 18 height 36
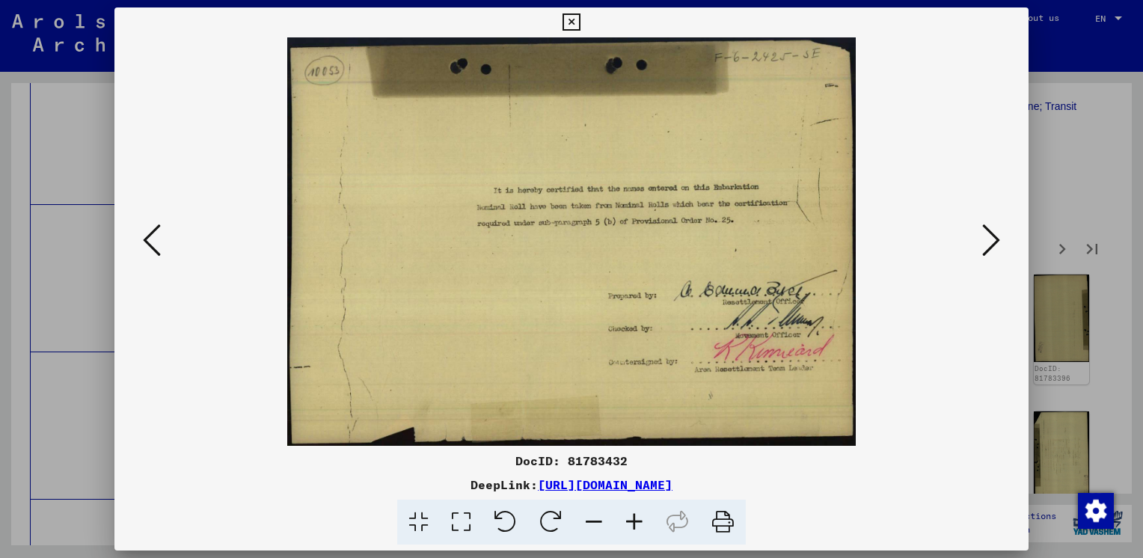
click at [997, 244] on icon at bounding box center [991, 240] width 18 height 36
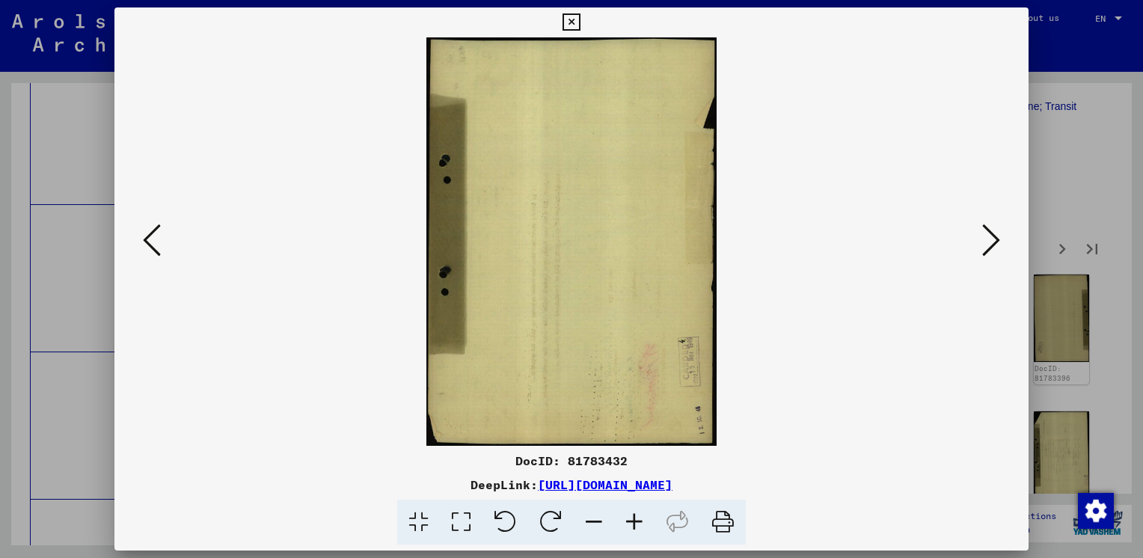
click at [997, 244] on icon at bounding box center [991, 240] width 18 height 36
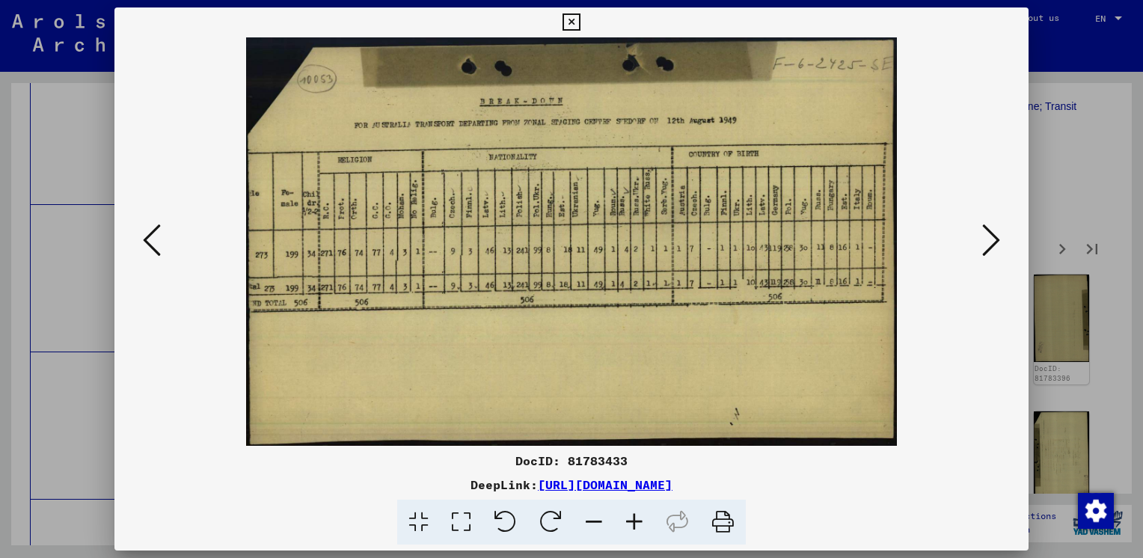
click at [571, 16] on icon at bounding box center [570, 22] width 17 height 18
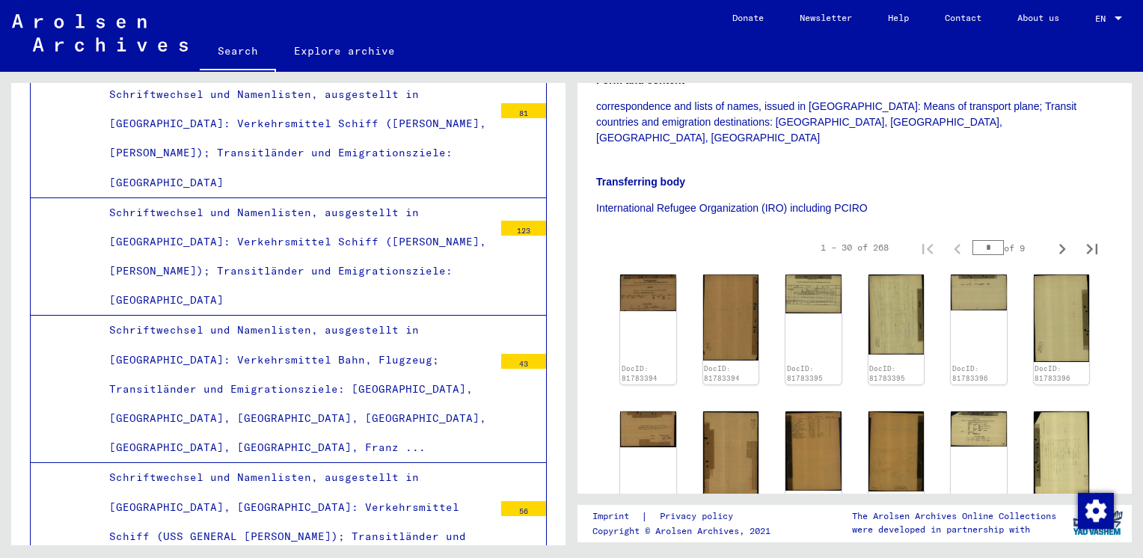
scroll to position [0, 0]
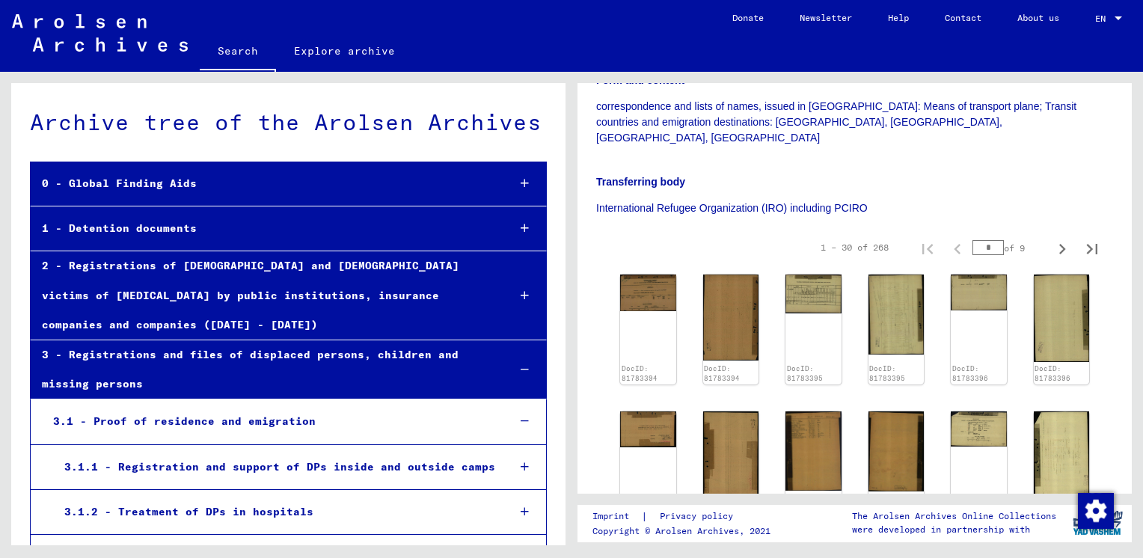
click at [37, 185] on div "0 - Global Finding Aids" at bounding box center [263, 183] width 464 height 29
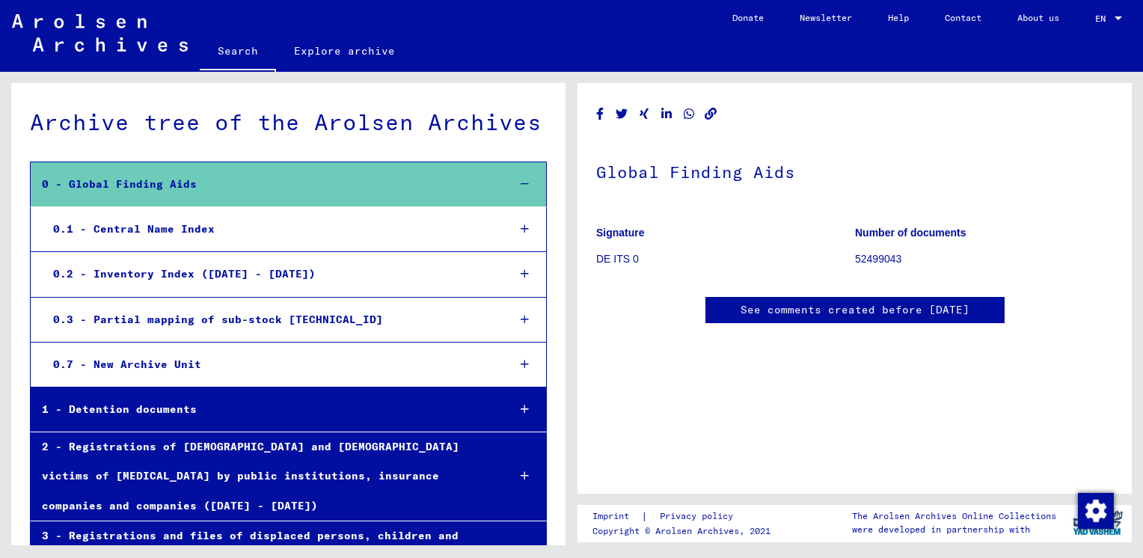
click at [129, 408] on div "1 - Detention documents" at bounding box center [263, 409] width 464 height 29
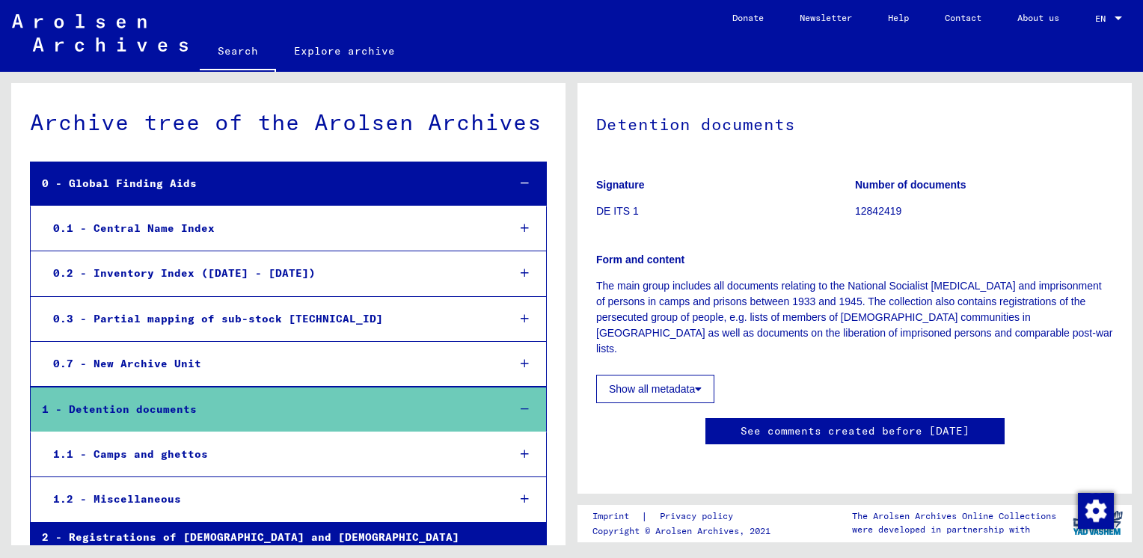
scroll to position [308, 0]
drag, startPoint x: 190, startPoint y: 469, endPoint x: 190, endPoint y: 440, distance: 28.4
click at [190, 440] on mat-tree-node "1.1 - Camps and ghettos" at bounding box center [288, 454] width 517 height 45
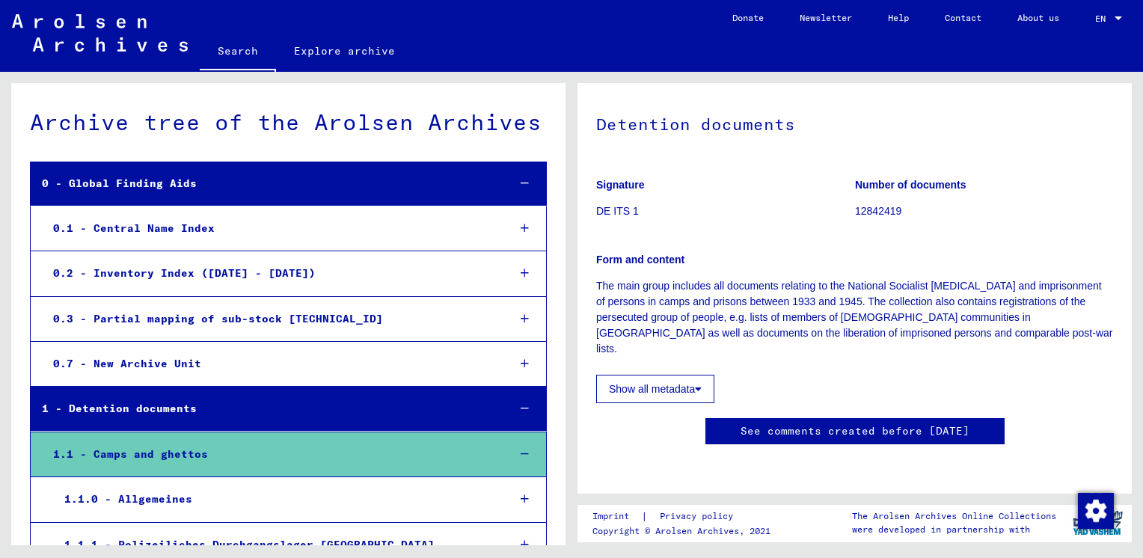
click at [190, 440] on div "1.1 - Camps and ghettos" at bounding box center [268, 454] width 453 height 29
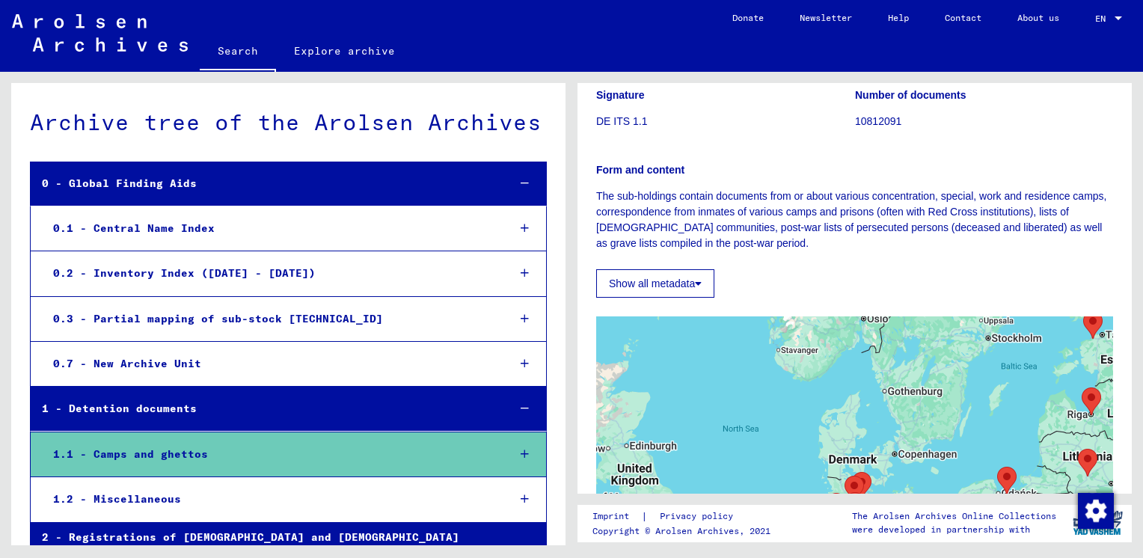
scroll to position [150, 0]
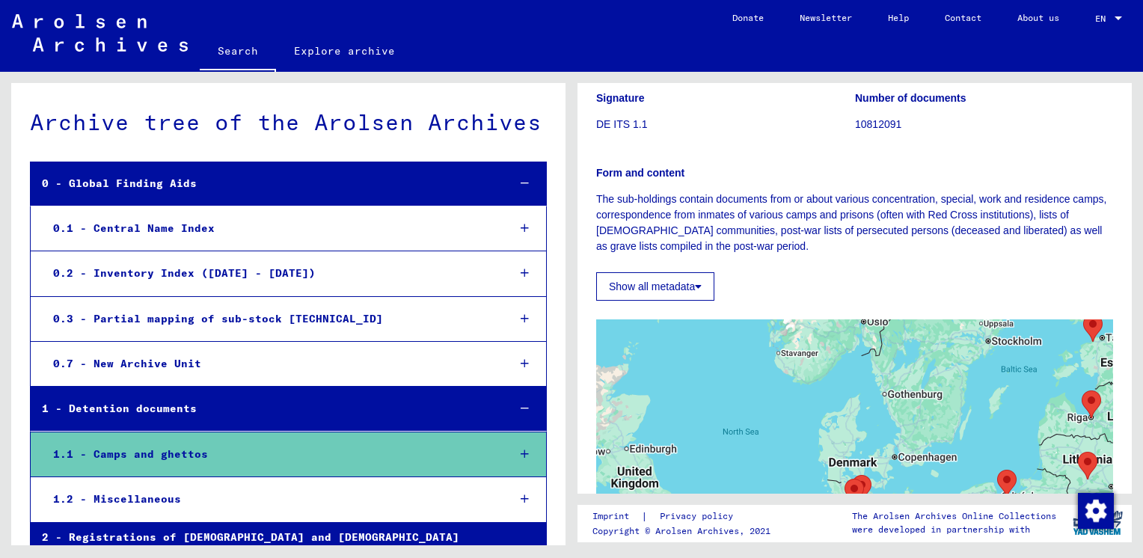
click at [170, 227] on div "0.1 - Central Name Index" at bounding box center [268, 228] width 453 height 29
